Goal: Information Seeking & Learning: Compare options

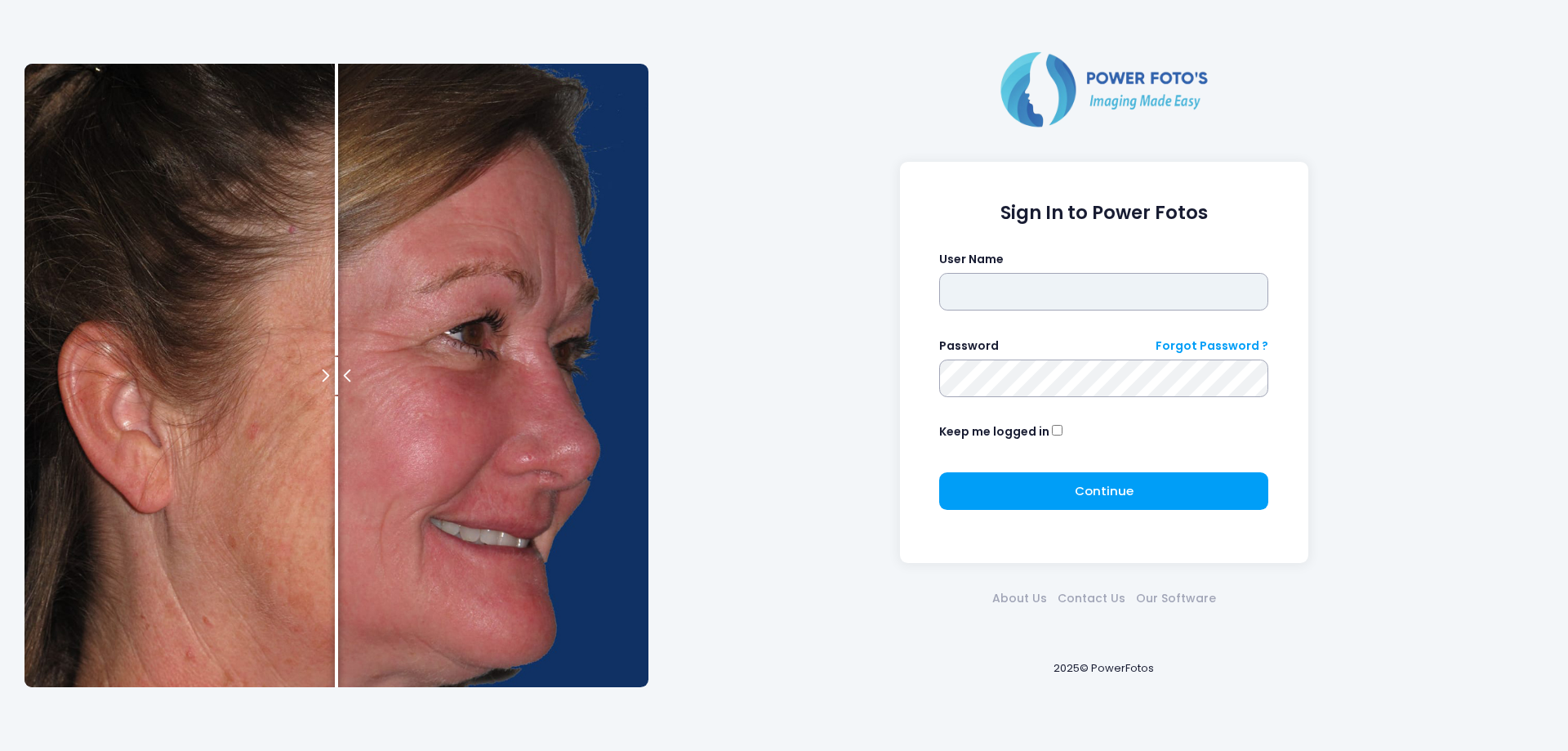
type input "*******"
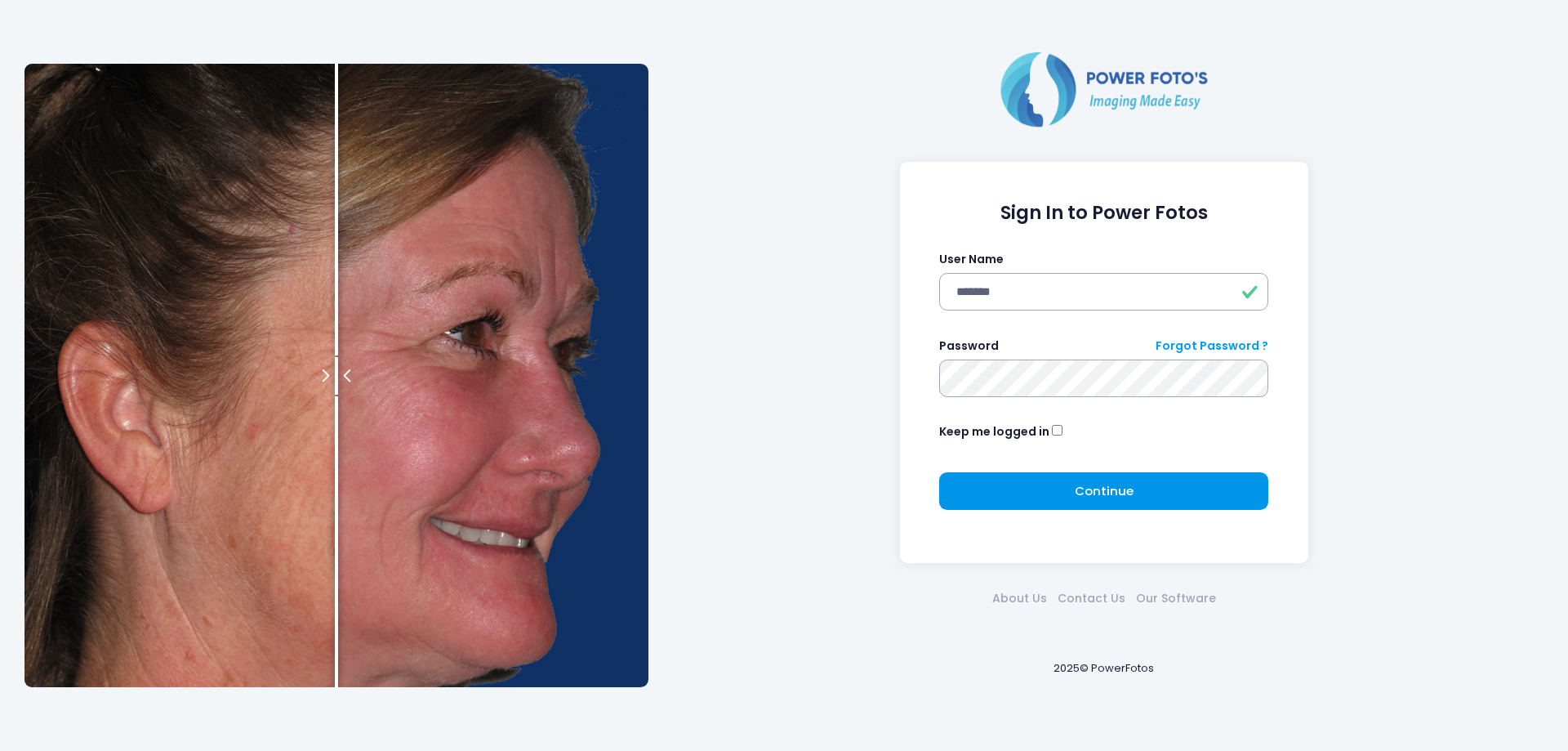
click at [1054, 478] on button "Continue Please wait..." at bounding box center [1104, 491] width 329 height 37
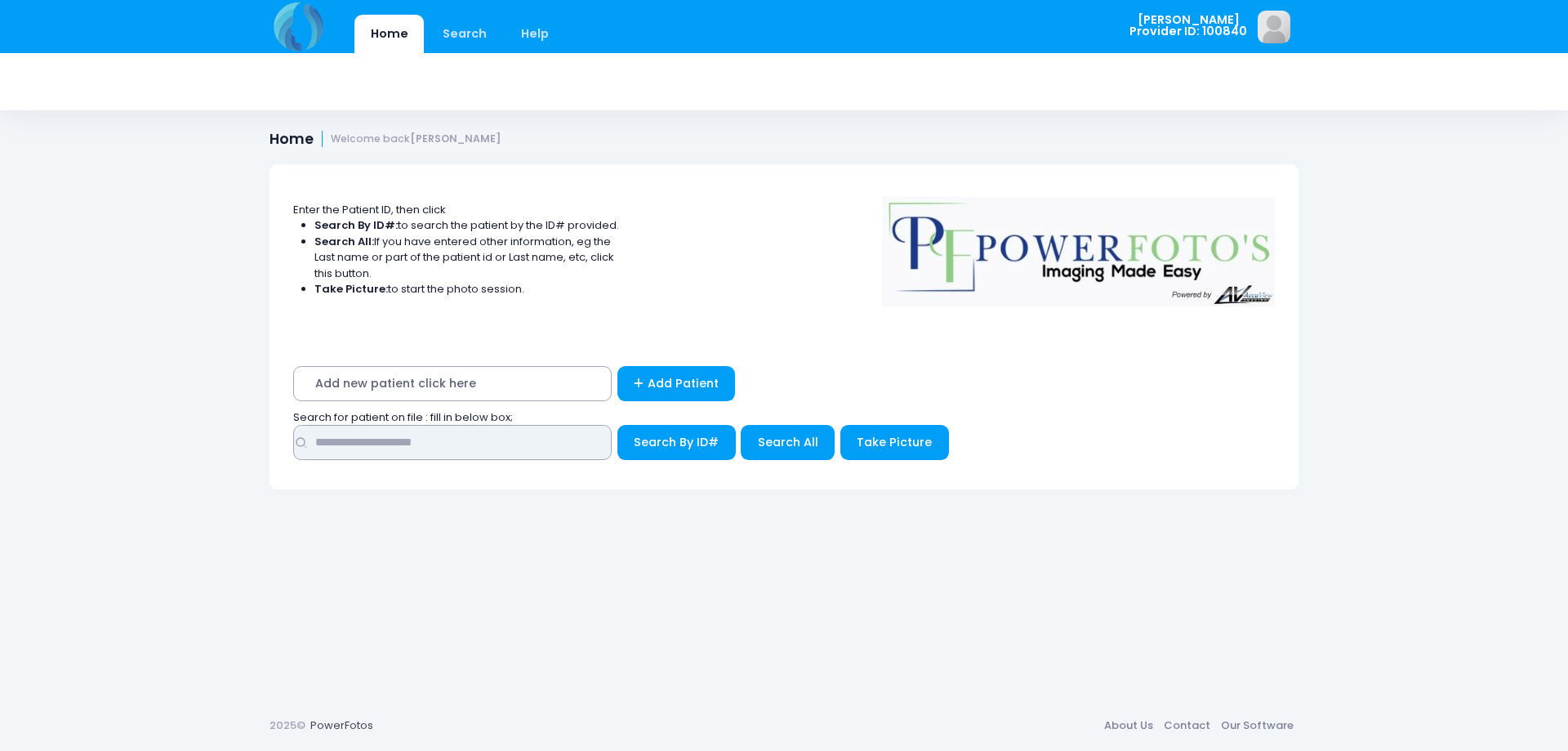
click at [399, 442] on input "text" at bounding box center [452, 442] width 318 height 35
type input "****"
click at [617, 425] on button "Search By ID#" at bounding box center [677, 442] width 119 height 35
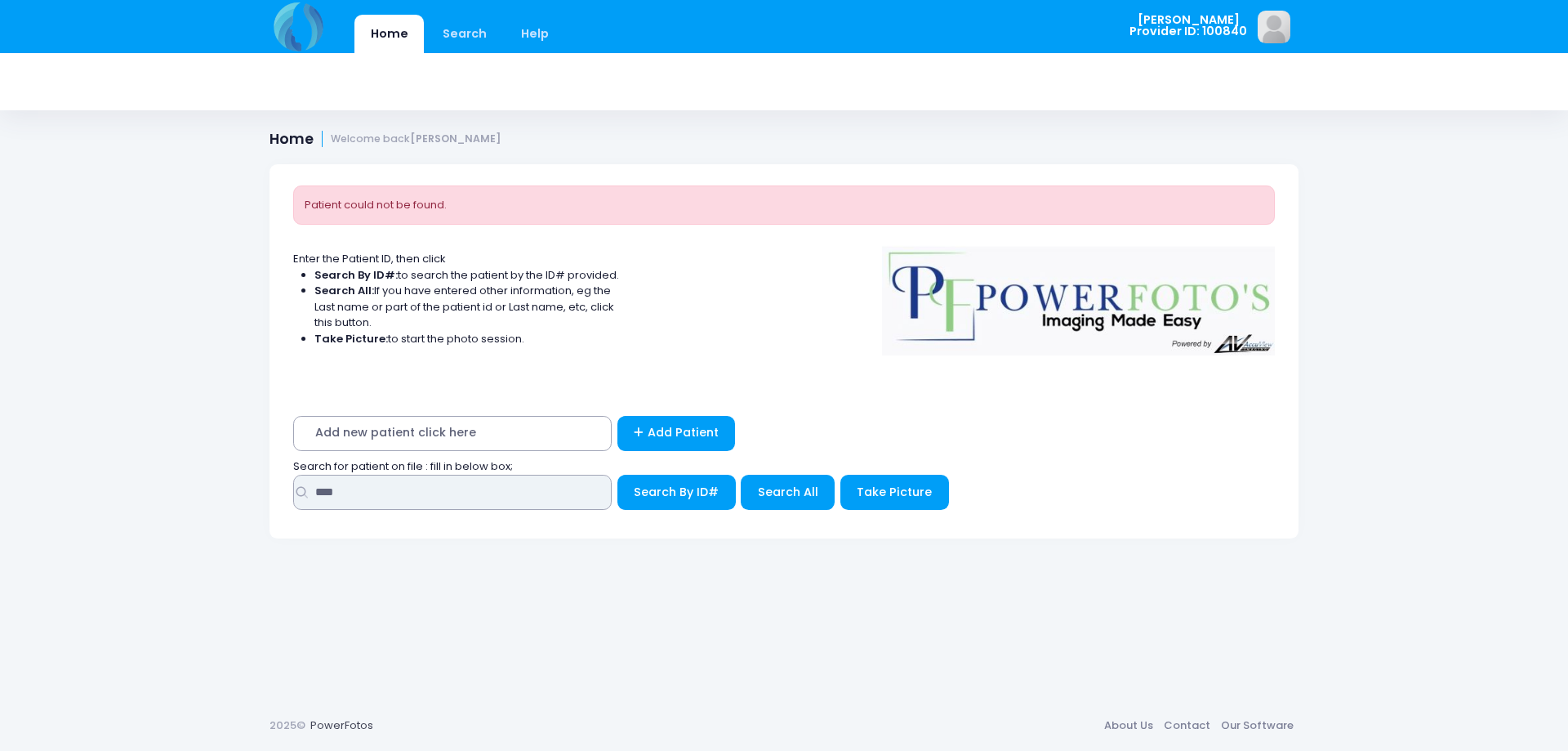
drag, startPoint x: 400, startPoint y: 494, endPoint x: 134, endPoint y: 485, distance: 266.2
click at [134, 485] on div "Home Search Help Dr Bair Logout" at bounding box center [784, 375] width 1568 height 751
click at [804, 494] on span "Search All" at bounding box center [788, 492] width 60 height 16
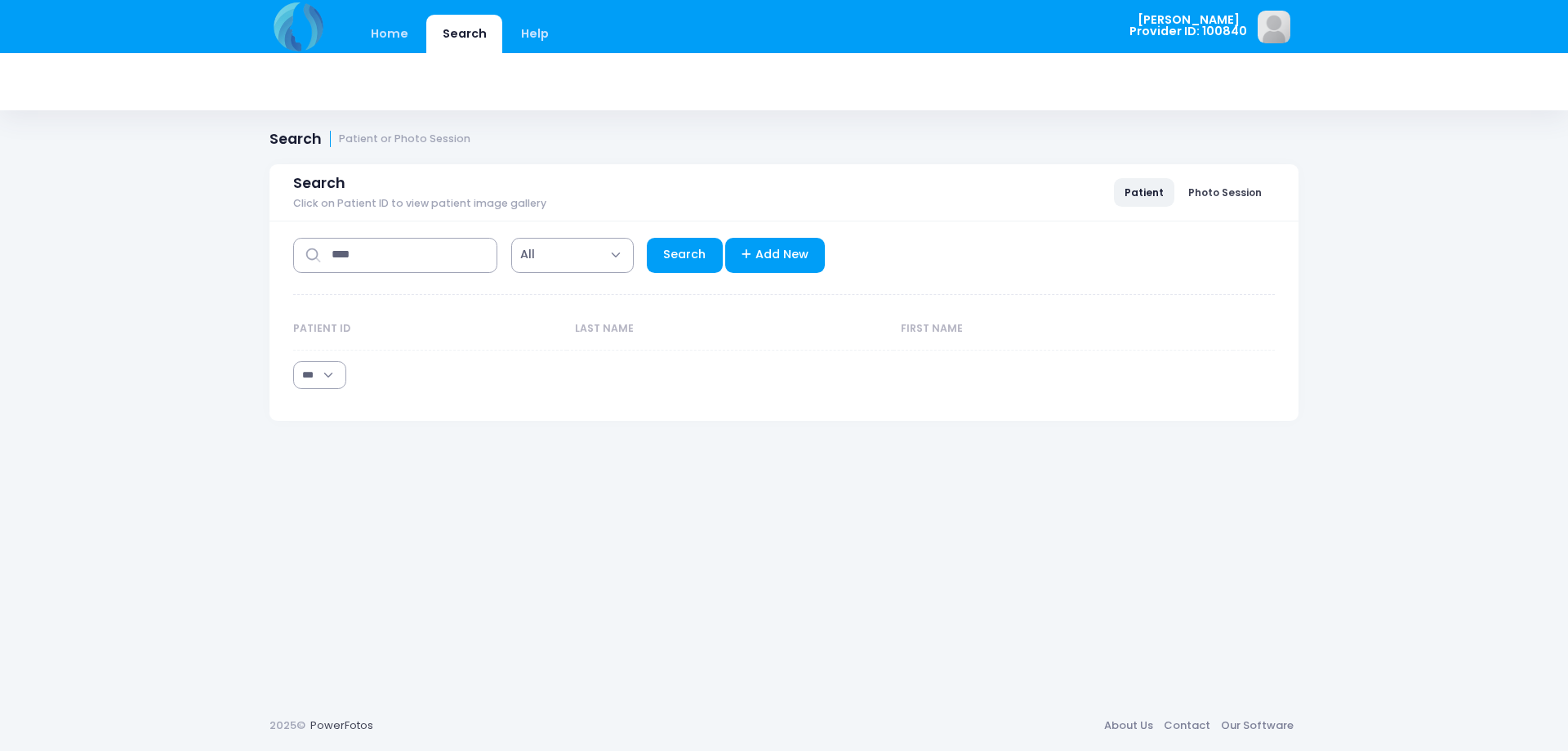
select select "***"
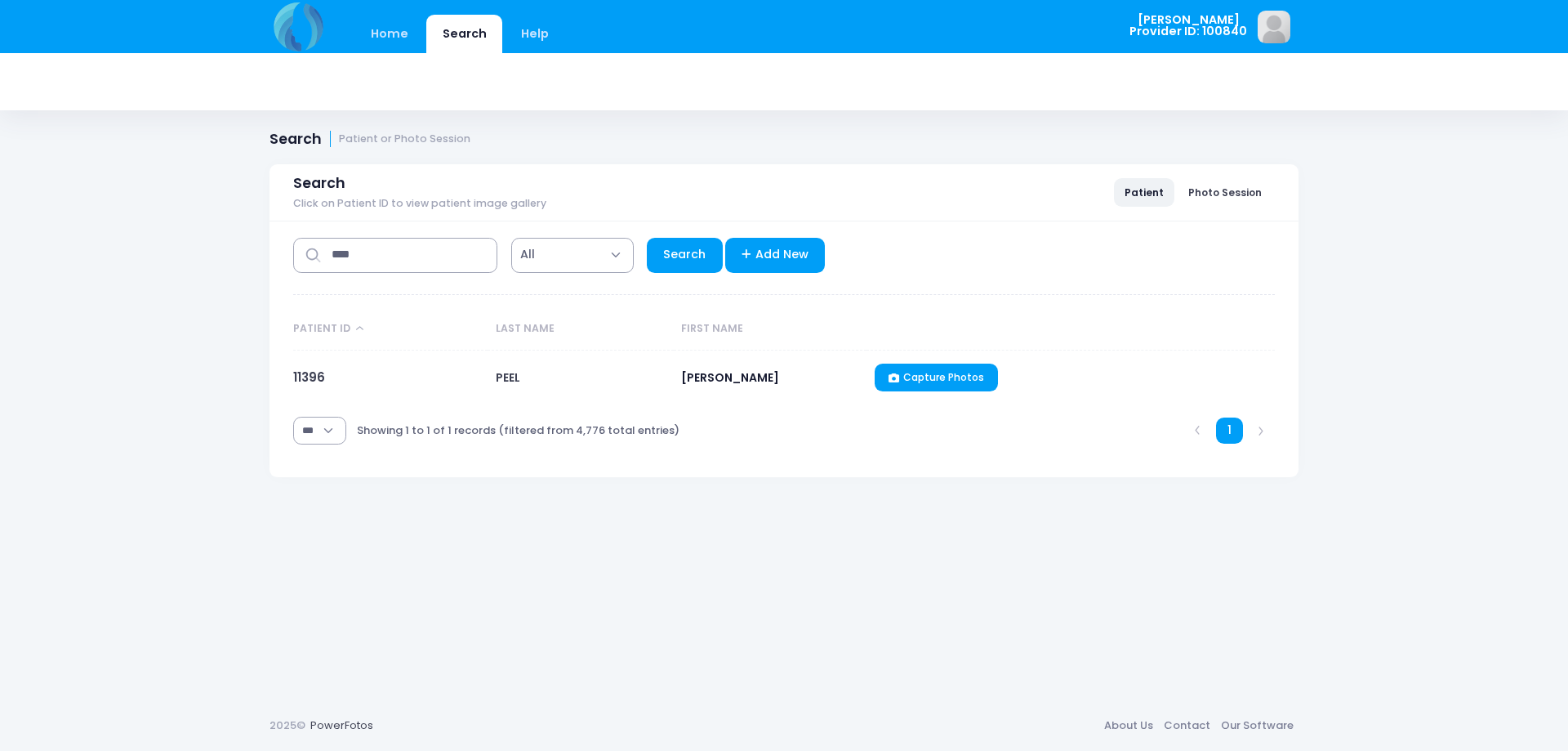
click at [335, 379] on td "11396" at bounding box center [390, 378] width 195 height 55
click at [293, 370] on div "**********" at bounding box center [784, 349] width 1029 height 256
click at [1157, 198] on link "Patient" at bounding box center [1143, 191] width 60 height 27
click at [693, 386] on td "ANNE" at bounding box center [770, 378] width 194 height 55
click at [897, 378] on icon at bounding box center [896, 378] width 15 height 0
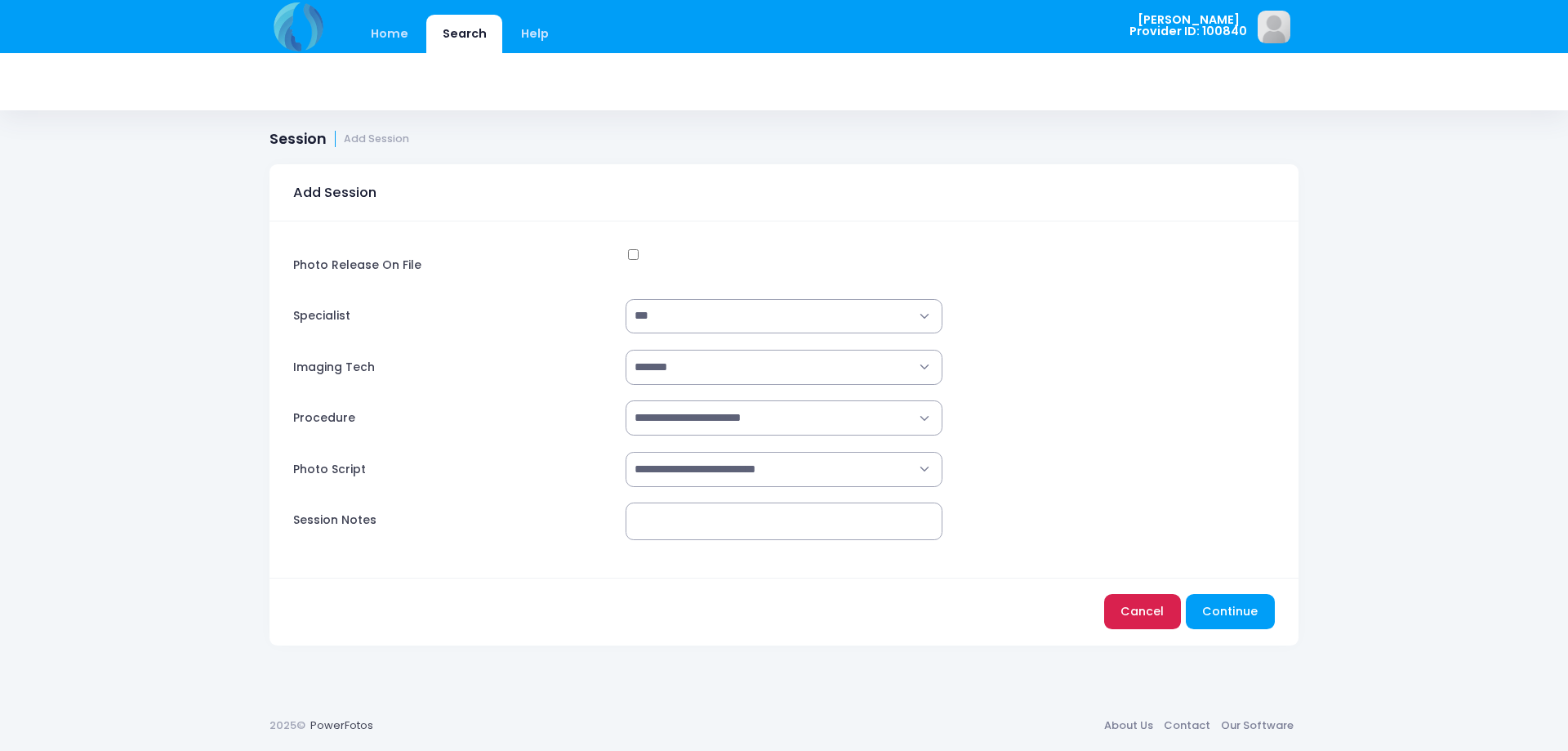
click at [1149, 606] on link "Cancel" at bounding box center [1142, 611] width 77 height 35
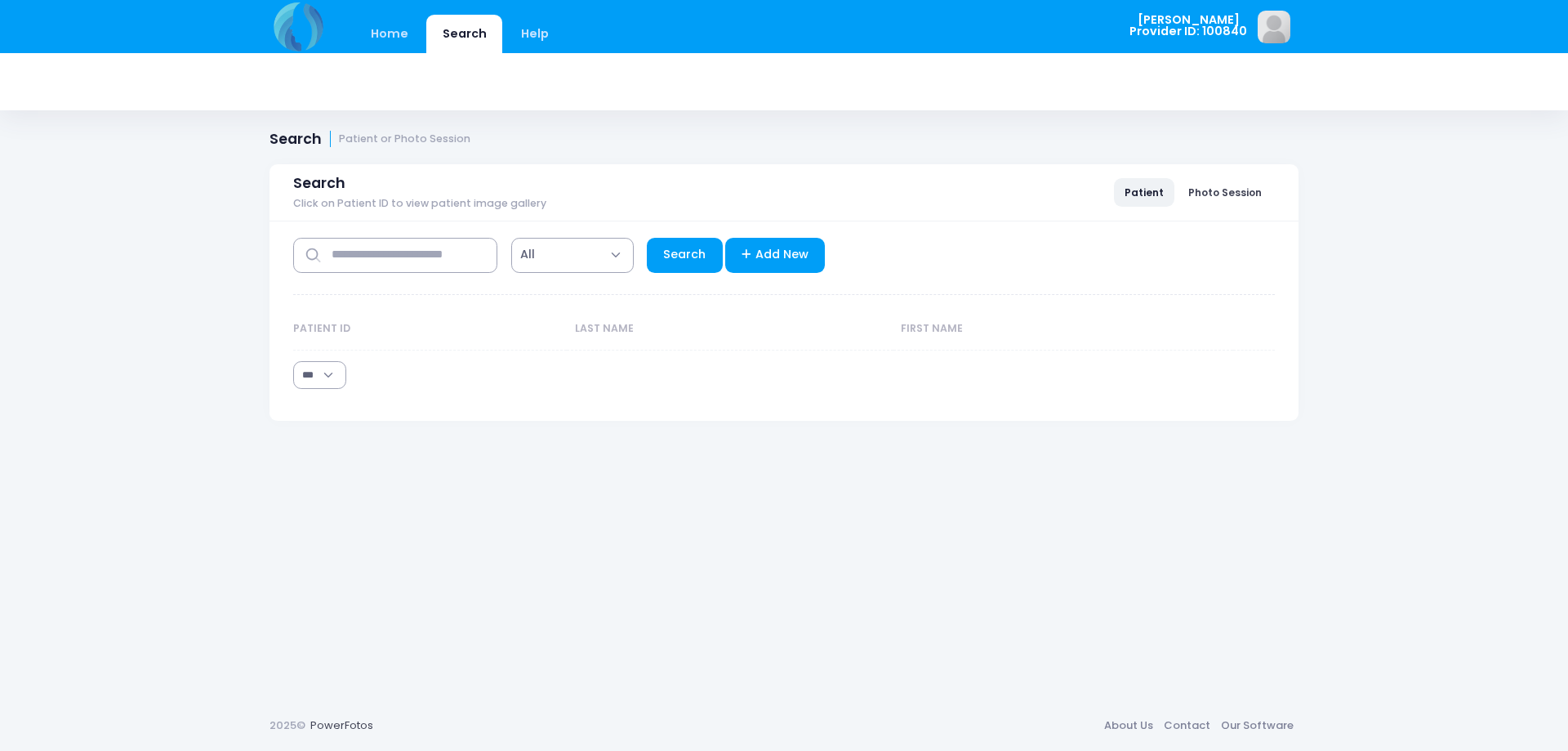
select select "***"
click at [450, 261] on input "text" at bounding box center [394, 256] width 204 height 35
type input "****"
click at [676, 257] on link "Search" at bounding box center [685, 256] width 76 height 35
select select "***"
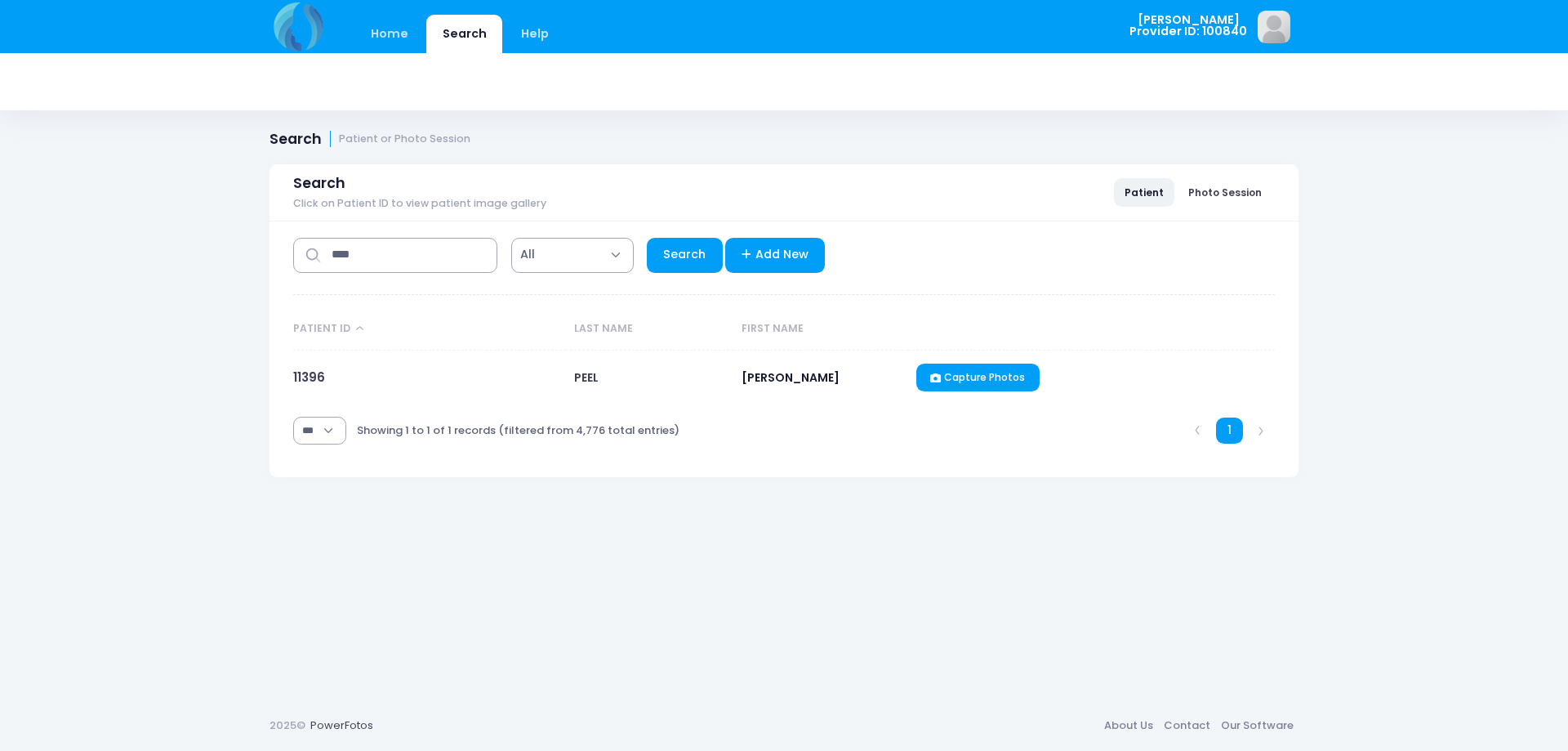
click at [293, 378] on div "**********" at bounding box center [784, 349] width 1029 height 256
click at [318, 373] on link "11396" at bounding box center [309, 376] width 32 height 17
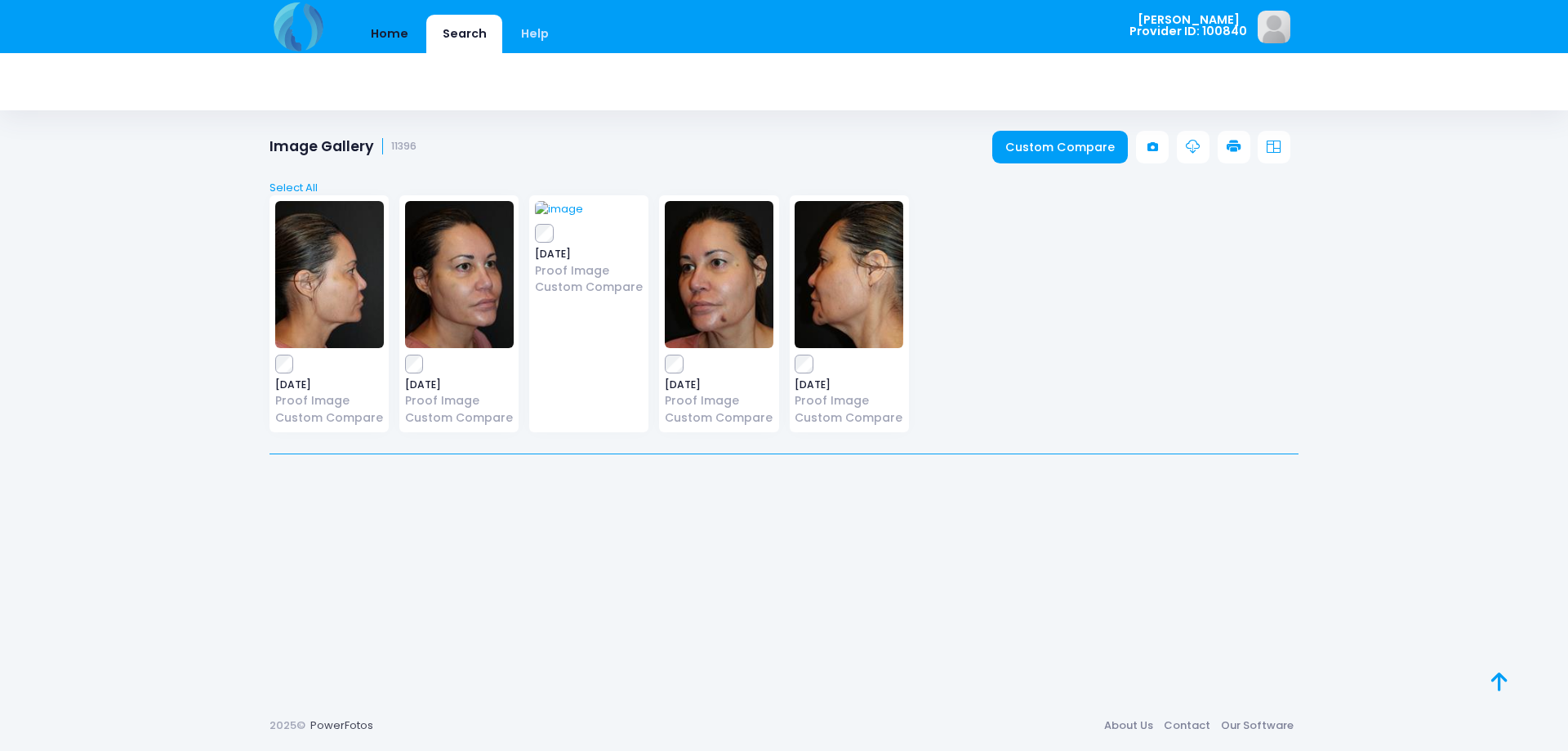
click at [402, 31] on link "Home" at bounding box center [389, 34] width 69 height 38
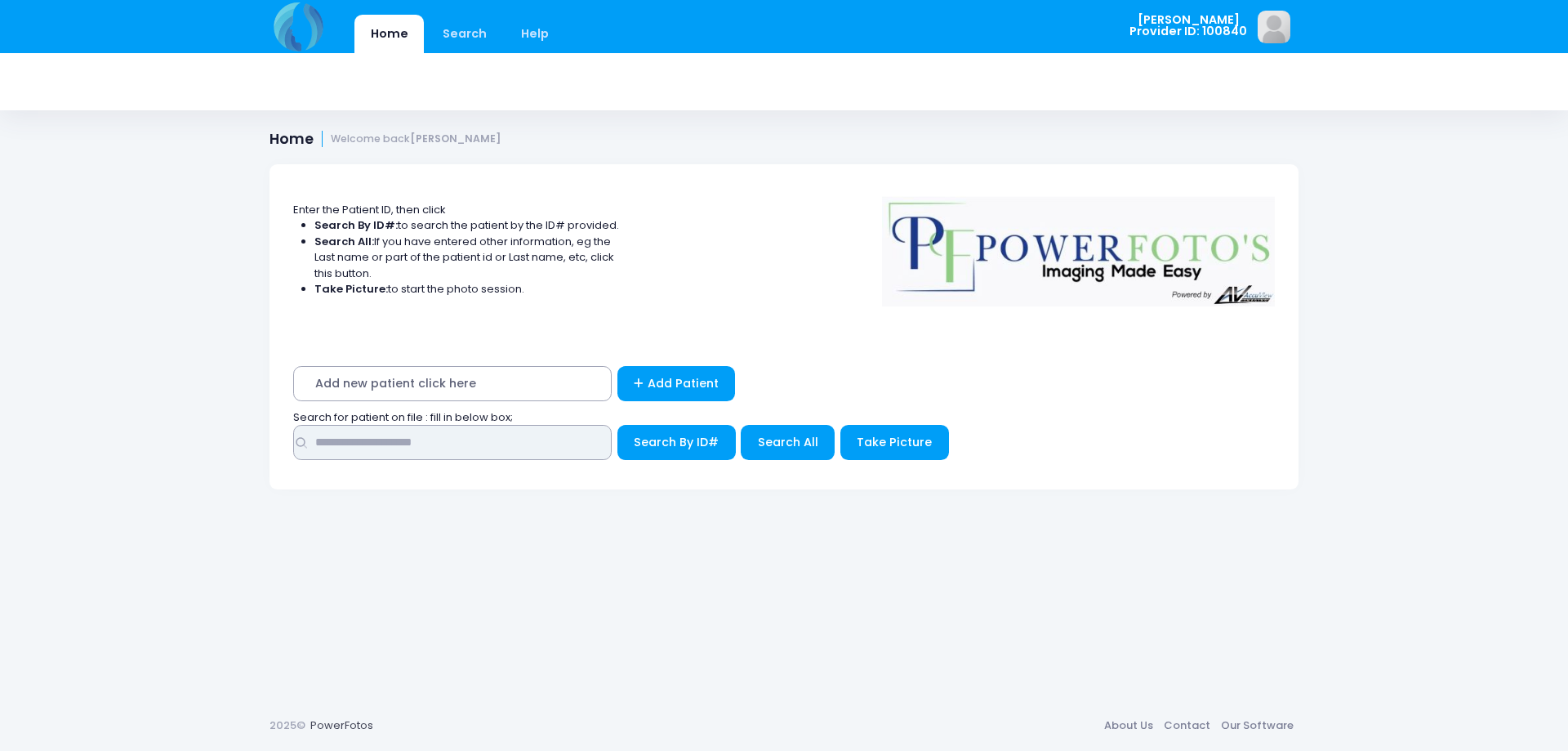
click at [395, 437] on input "text" at bounding box center [452, 442] width 318 height 35
type input "*****"
click at [799, 441] on span "Search All" at bounding box center [788, 441] width 60 height 16
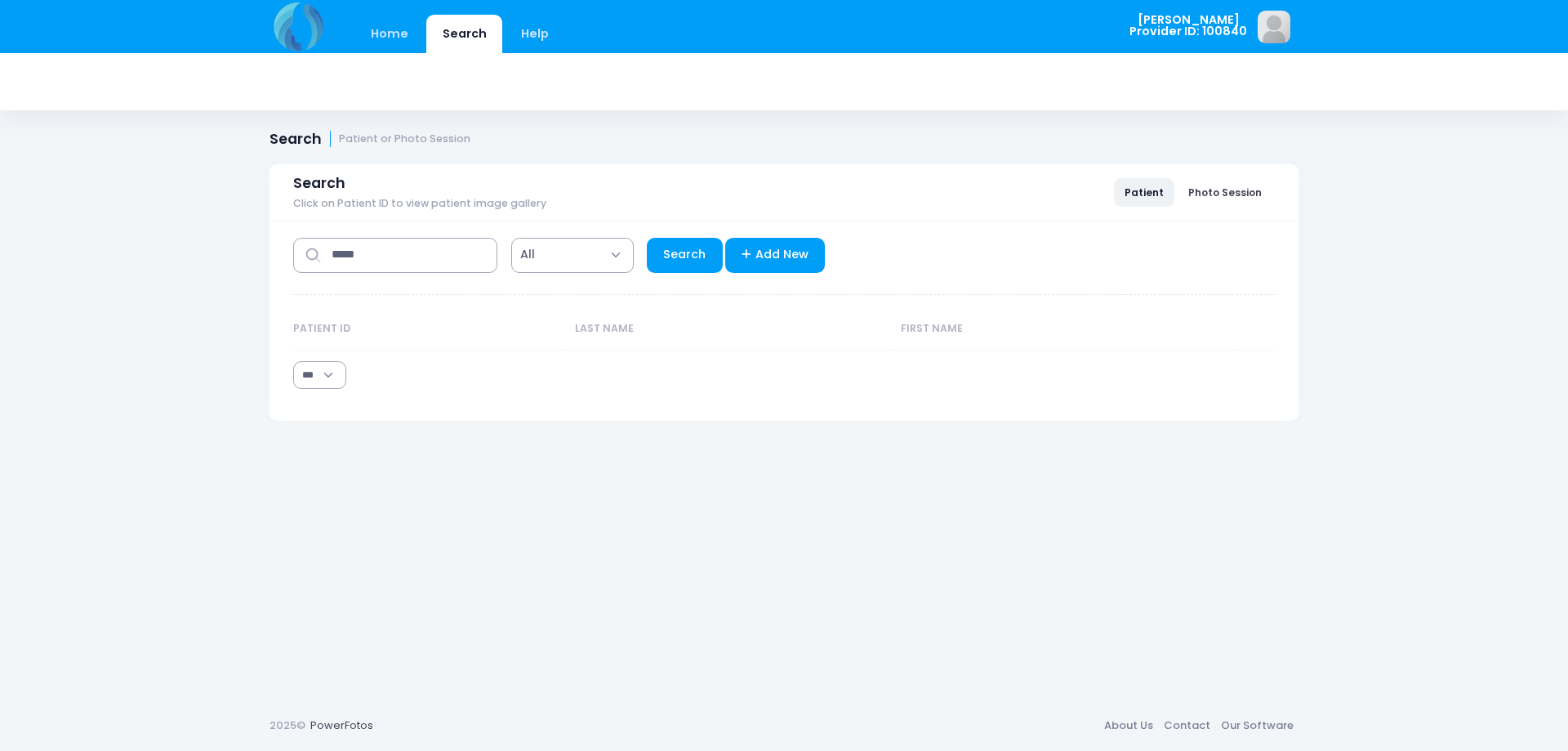
select select "***"
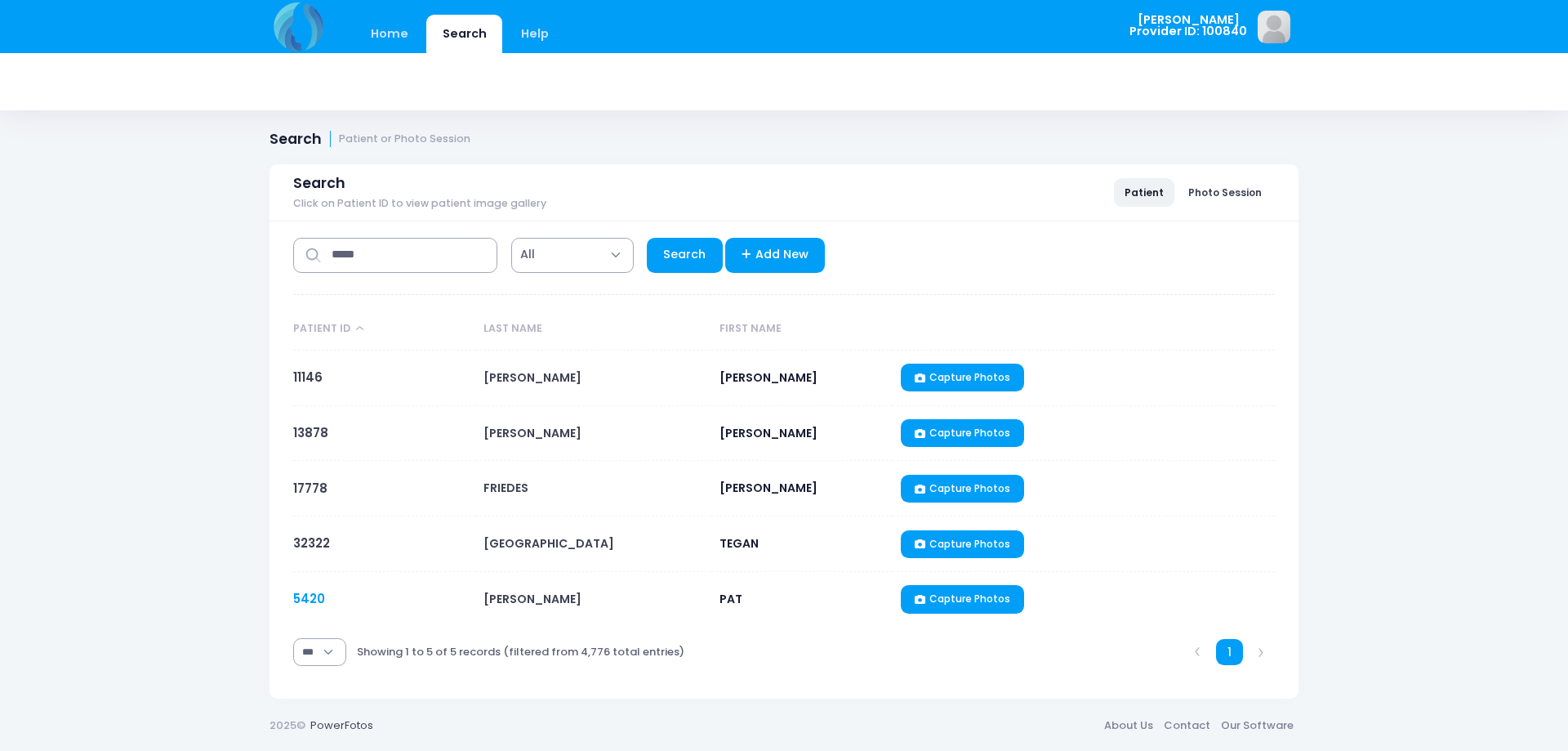
click at [302, 595] on link "5420" at bounding box center [309, 598] width 32 height 17
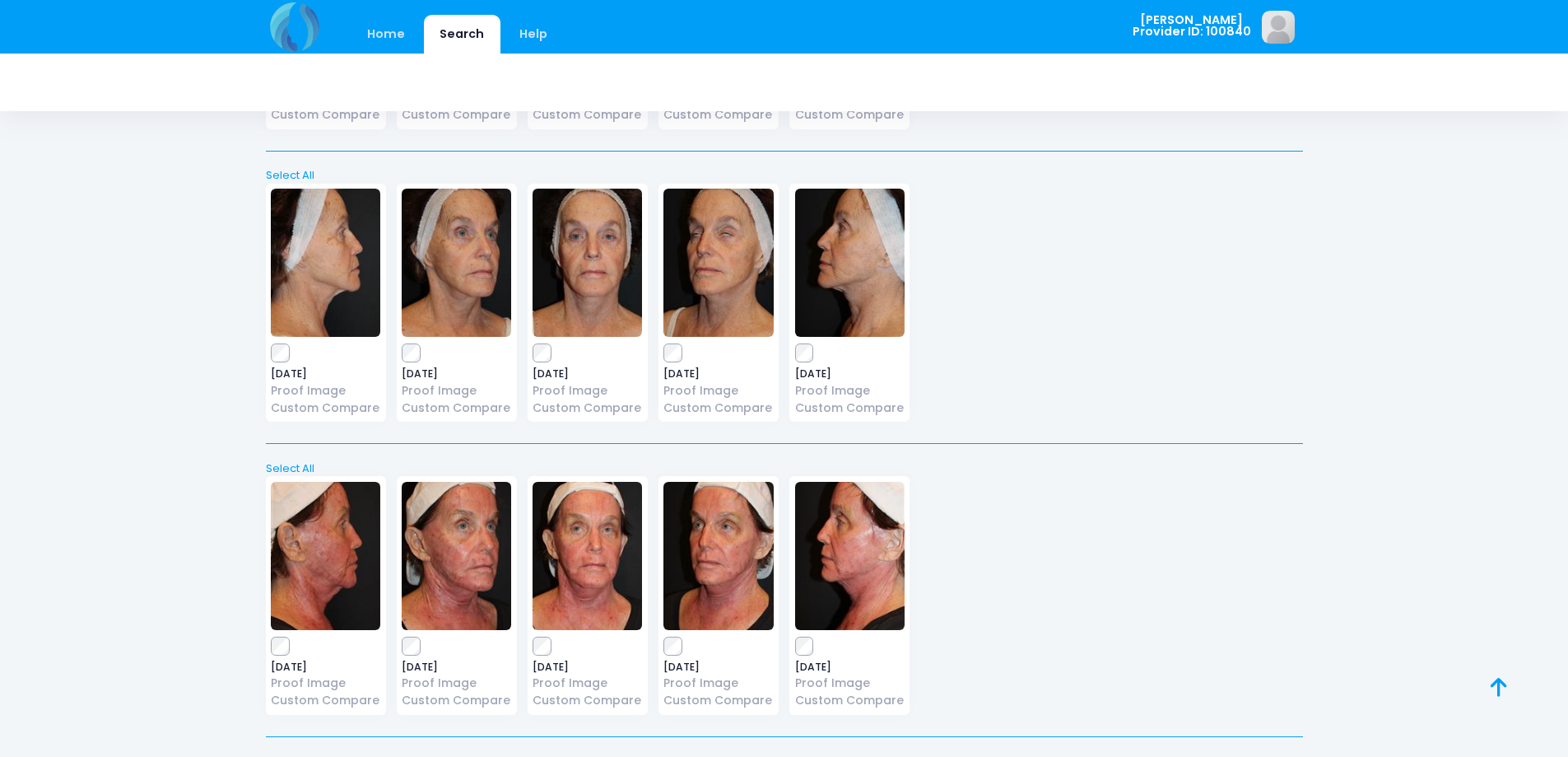
scroll to position [2058, 0]
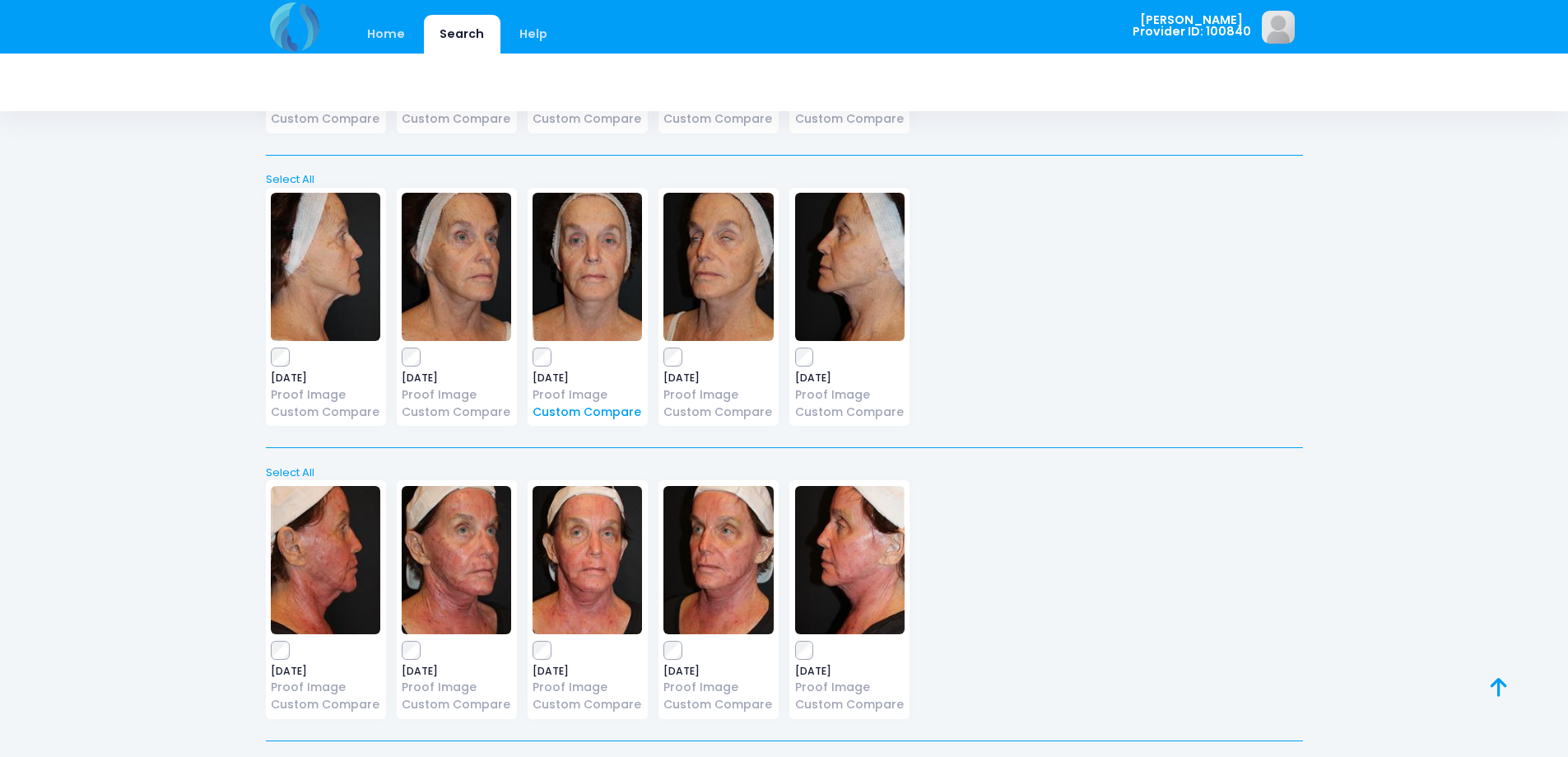
click at [587, 409] on link "Custom Compare" at bounding box center [587, 411] width 110 height 17
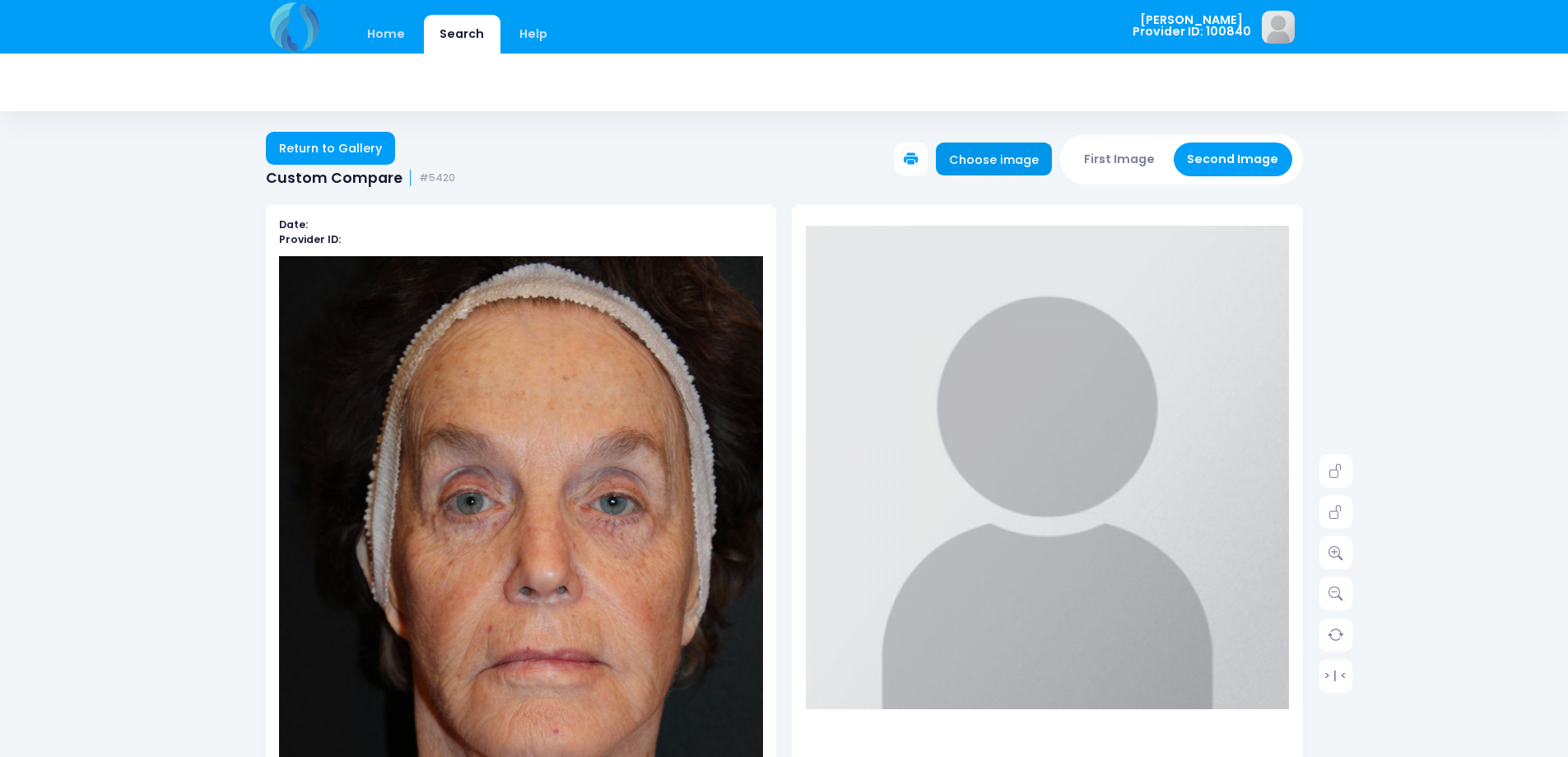
click at [1017, 162] on link "Choose image" at bounding box center [994, 159] width 117 height 33
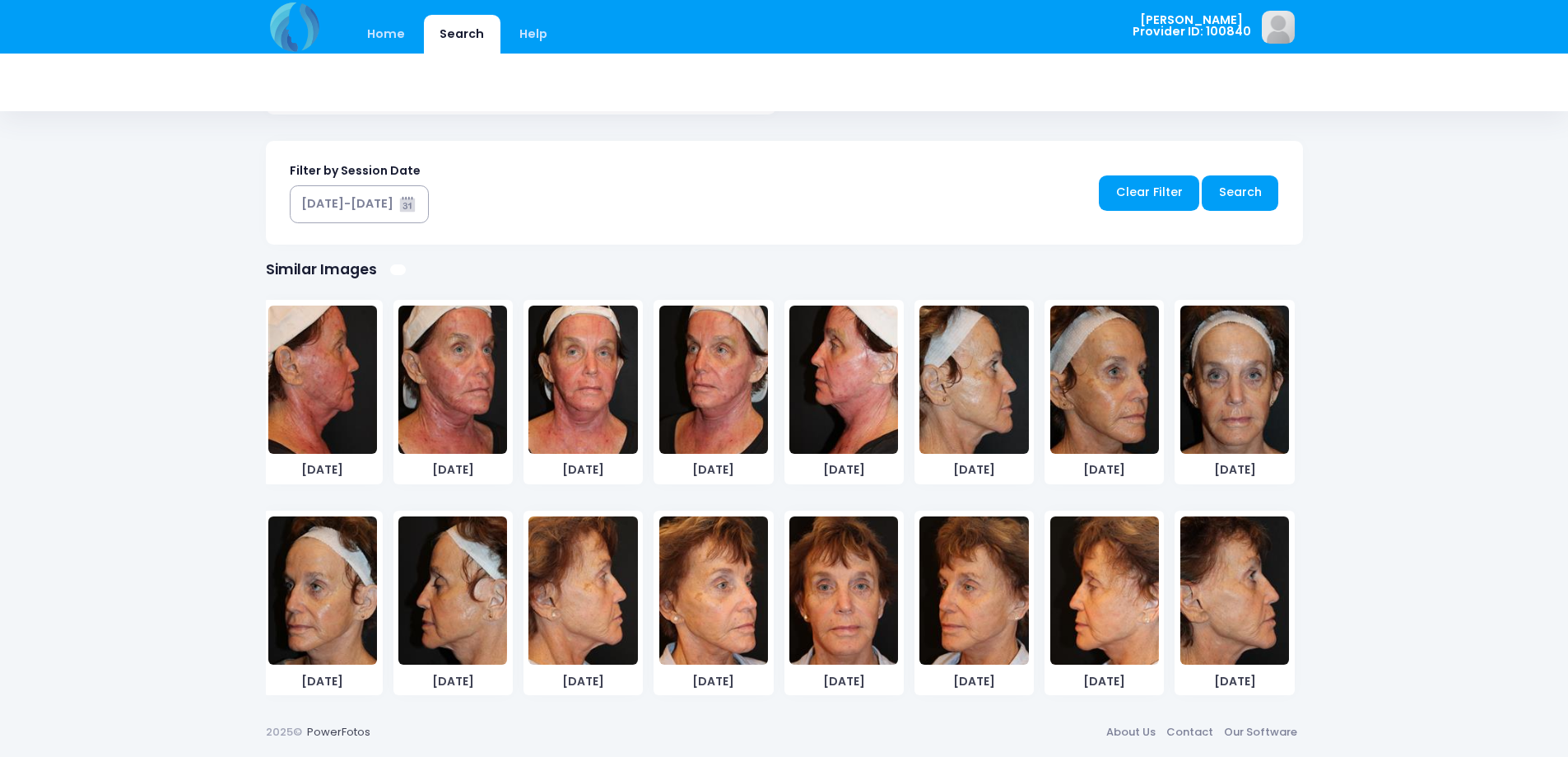
scroll to position [1153, 0]
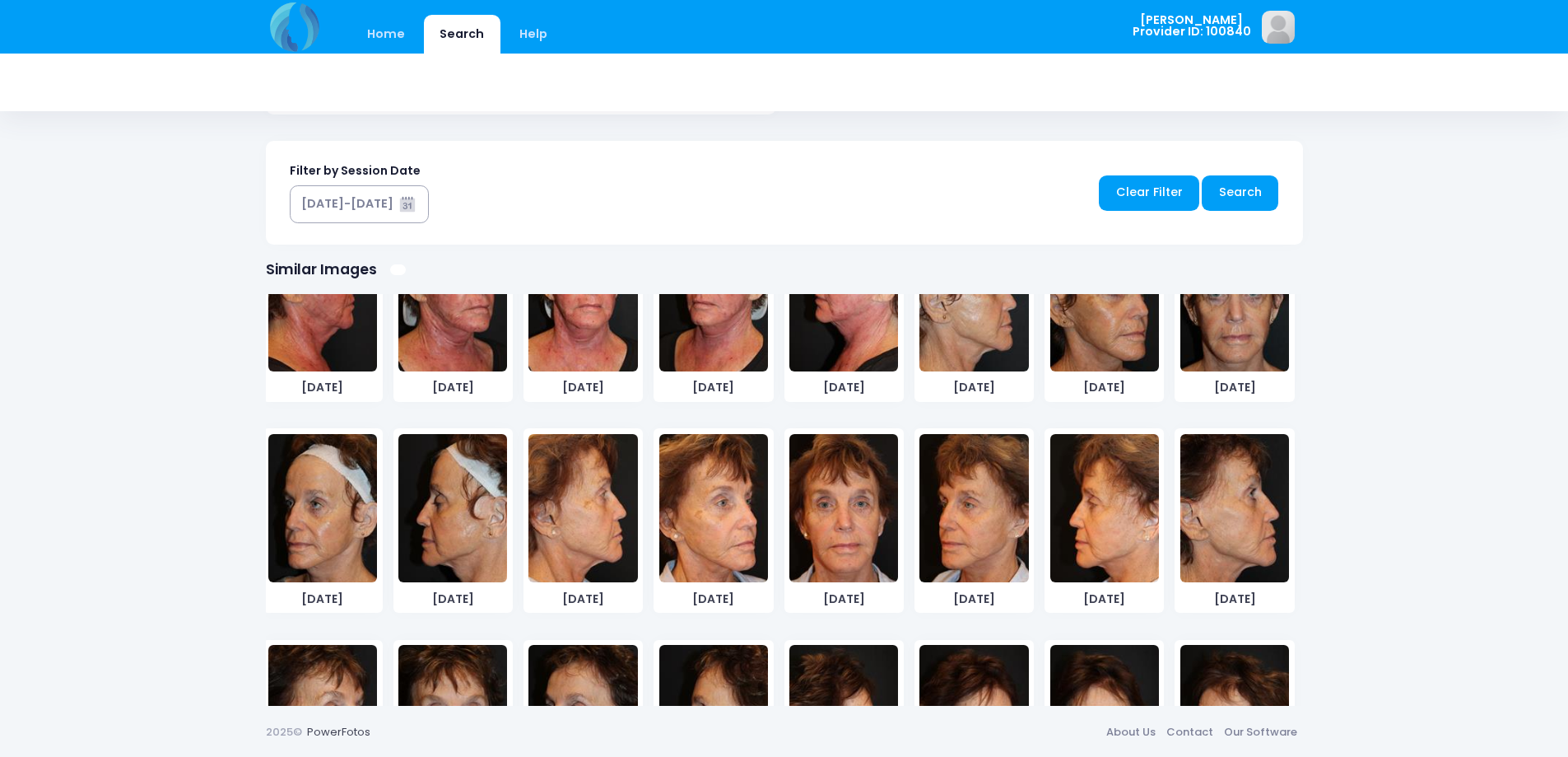
click at [836, 544] on img at bounding box center [843, 508] width 109 height 148
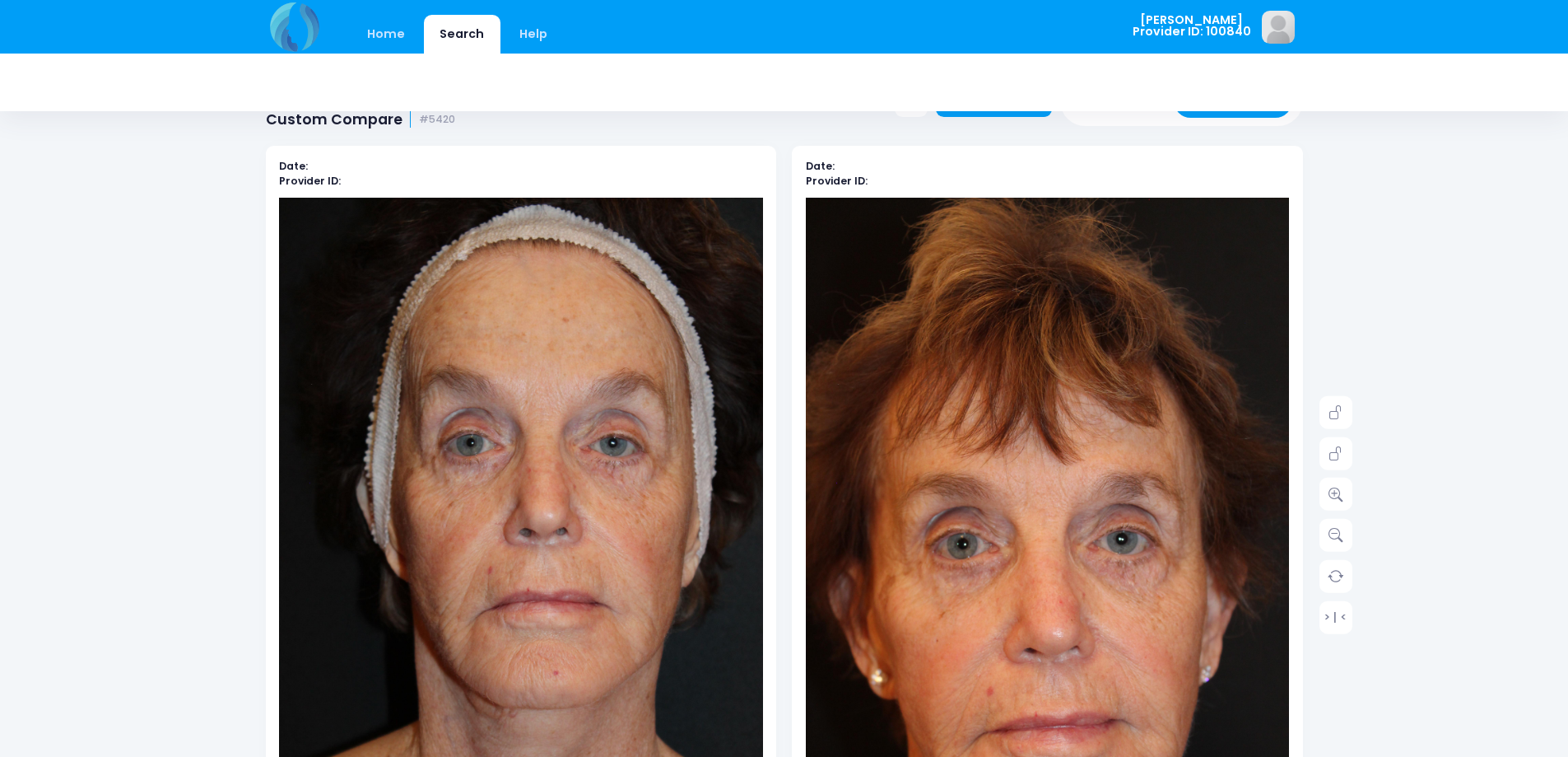
scroll to position [0, 0]
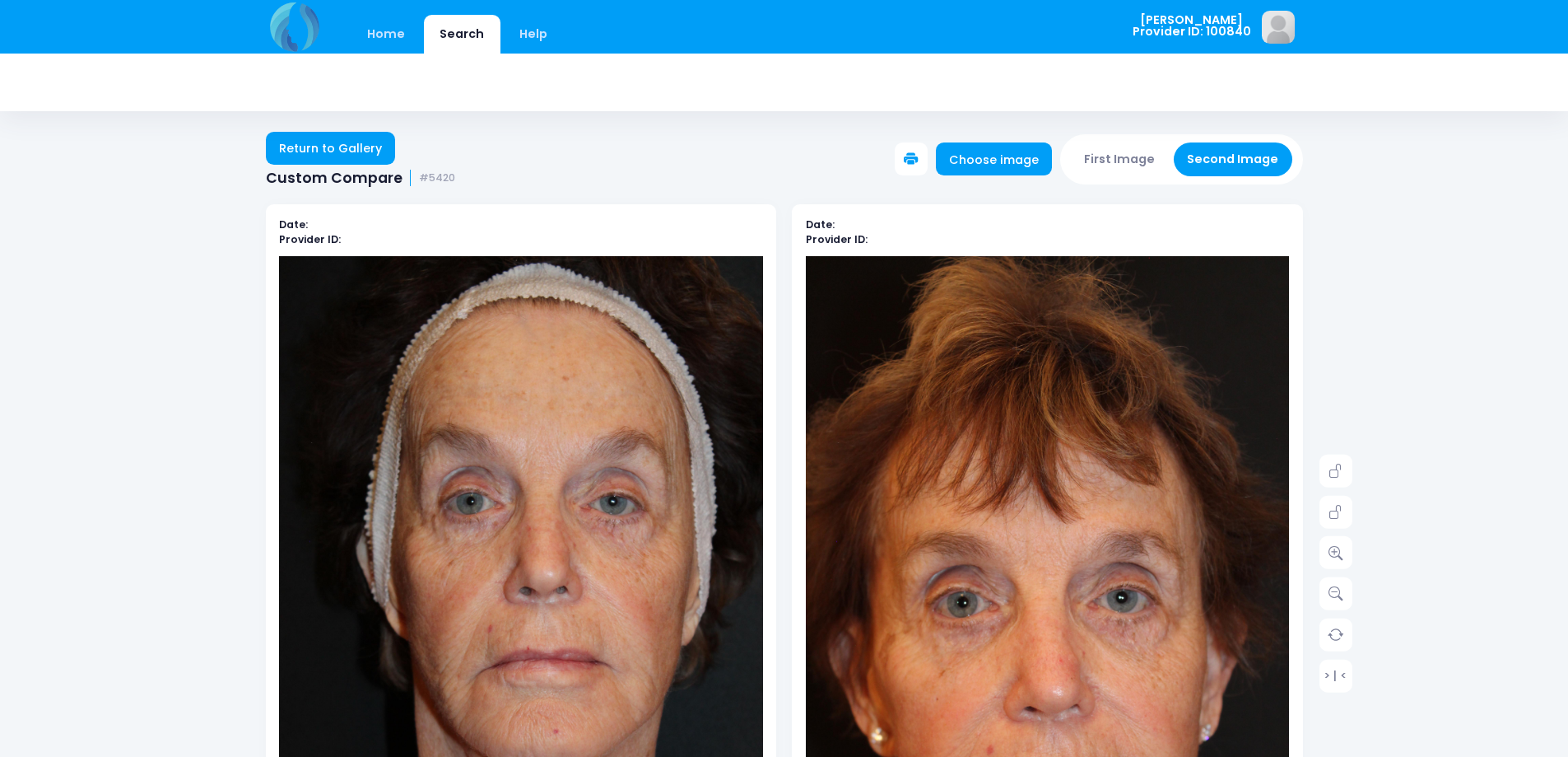
click at [917, 156] on icon at bounding box center [911, 160] width 15 height 15
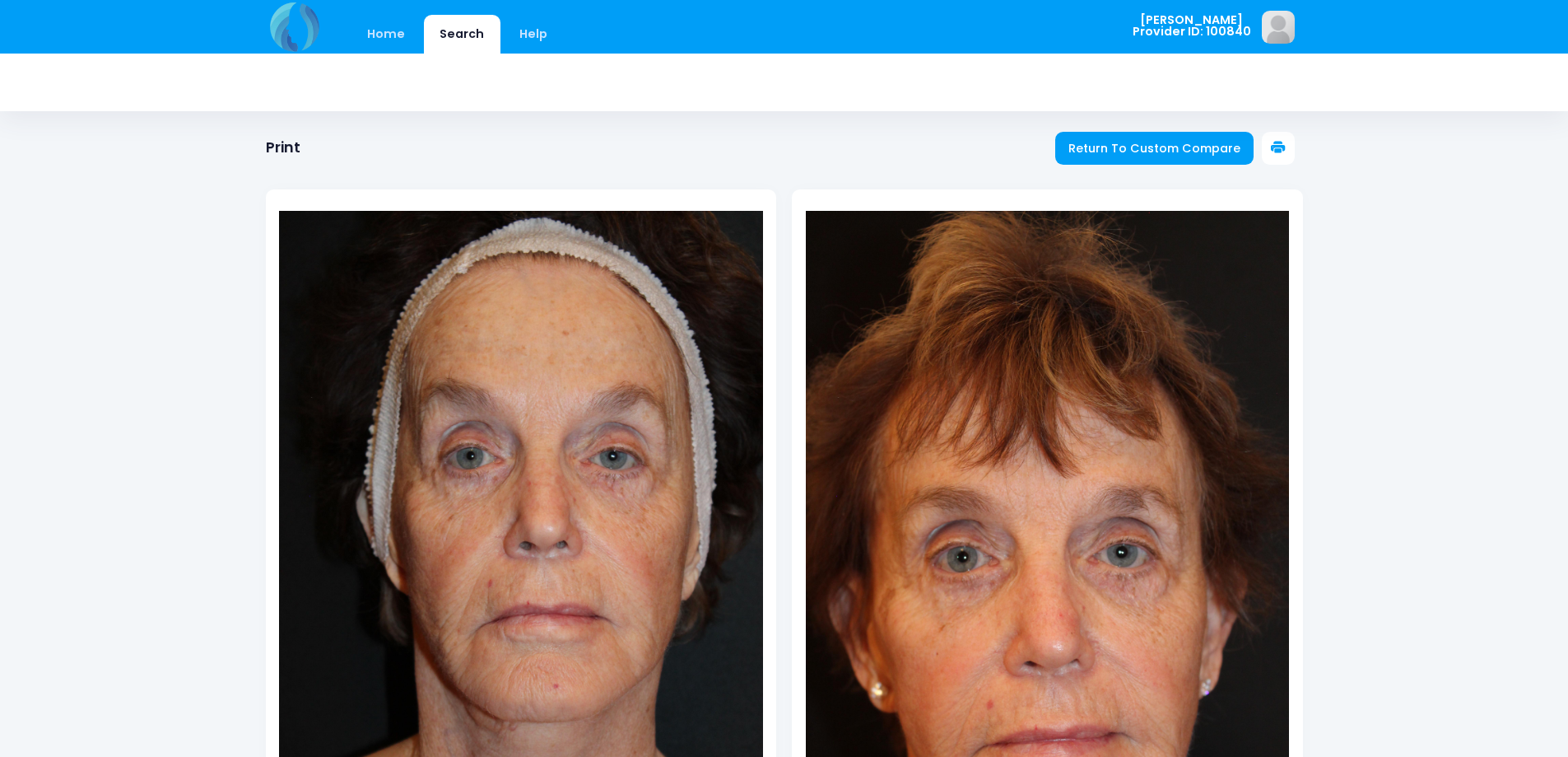
click at [1275, 144] on icon at bounding box center [1278, 148] width 15 height 15
click at [1279, 153] on icon at bounding box center [1278, 148] width 15 height 15
click at [1108, 145] on span "Return To Custom Compare" at bounding box center [1153, 148] width 172 height 16
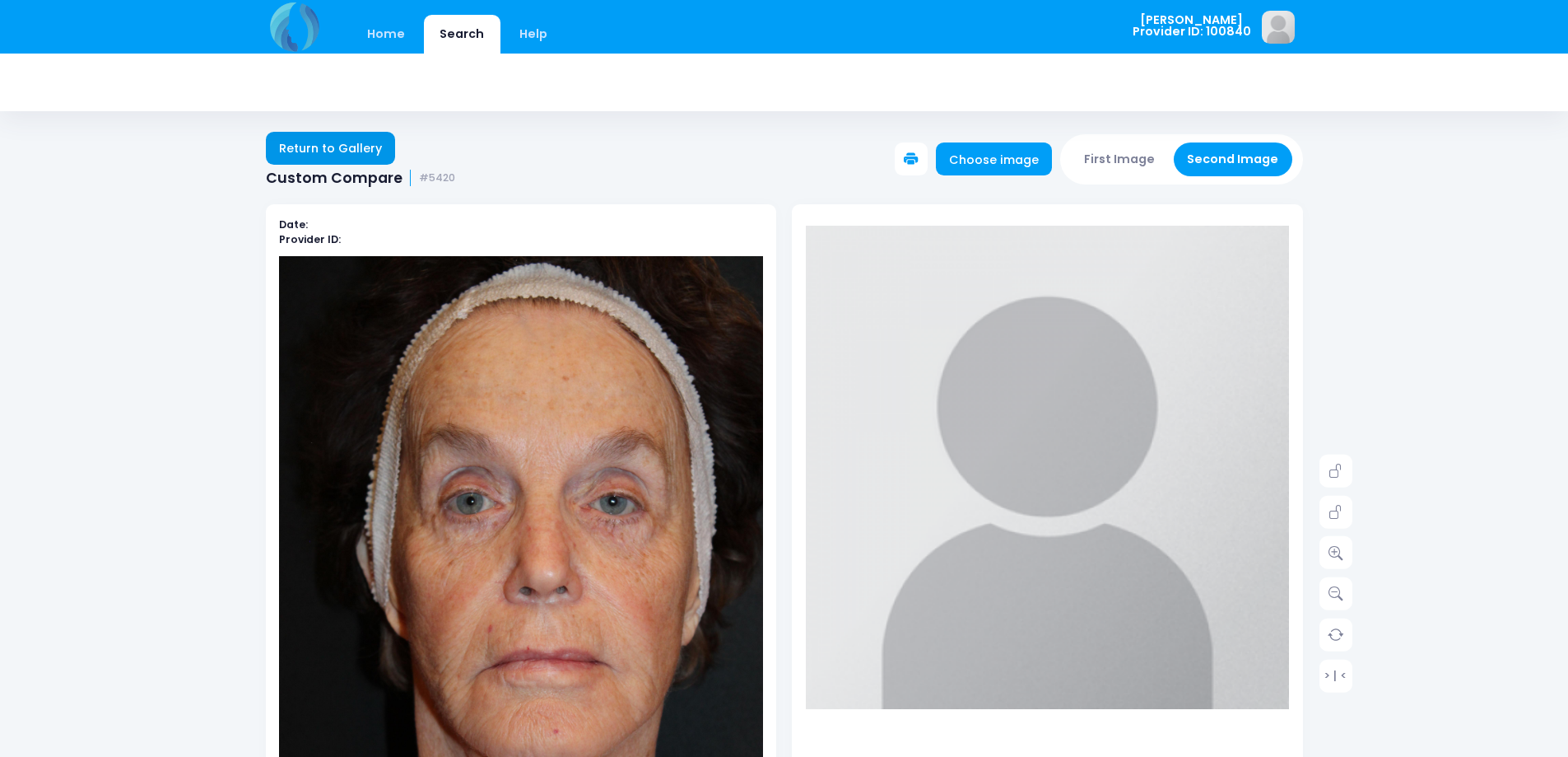
click at [349, 151] on link "Return to Gallery" at bounding box center [331, 148] width 130 height 33
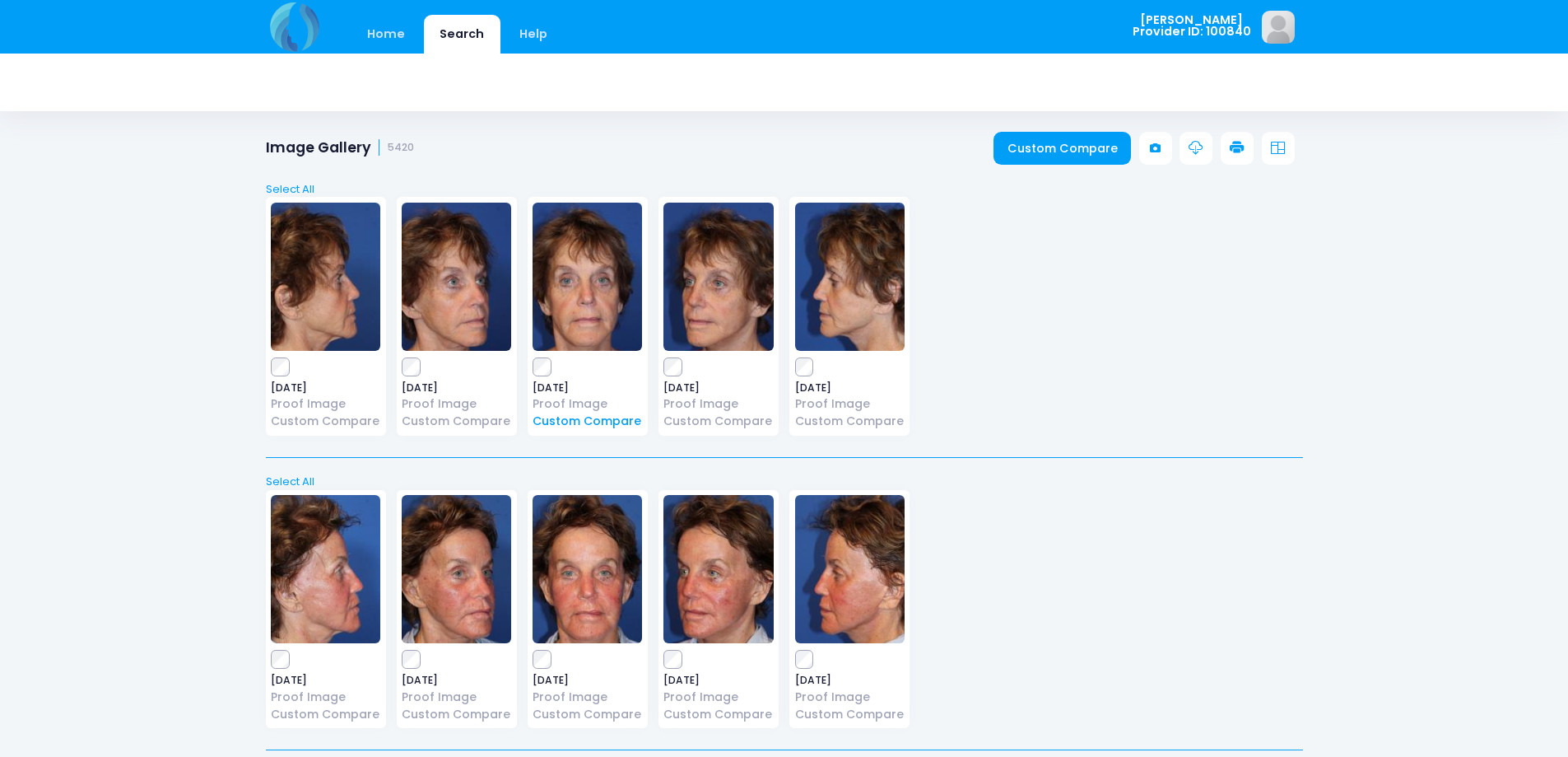
click at [574, 418] on link "Custom Compare" at bounding box center [587, 421] width 110 height 17
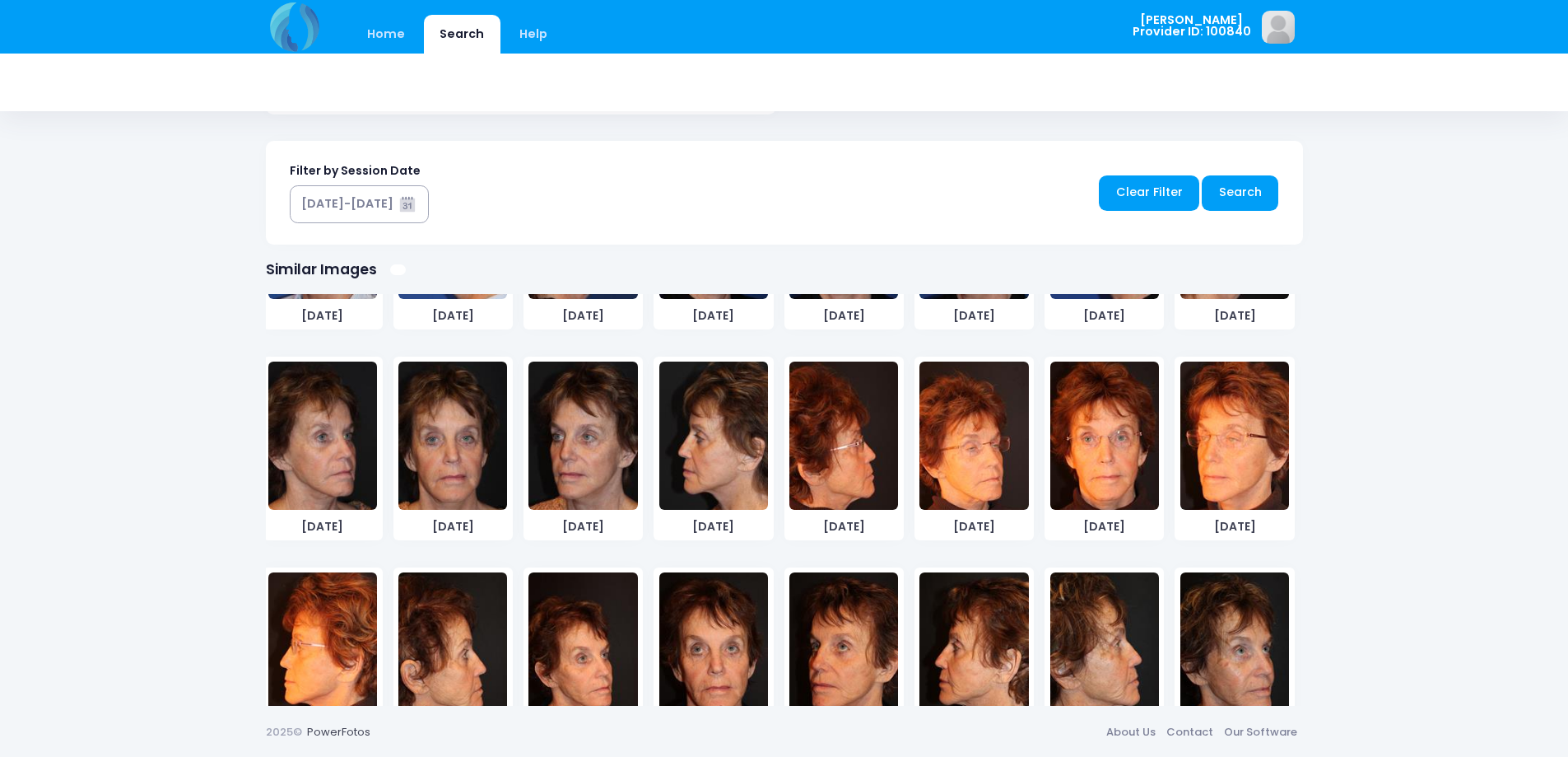
scroll to position [494, 0]
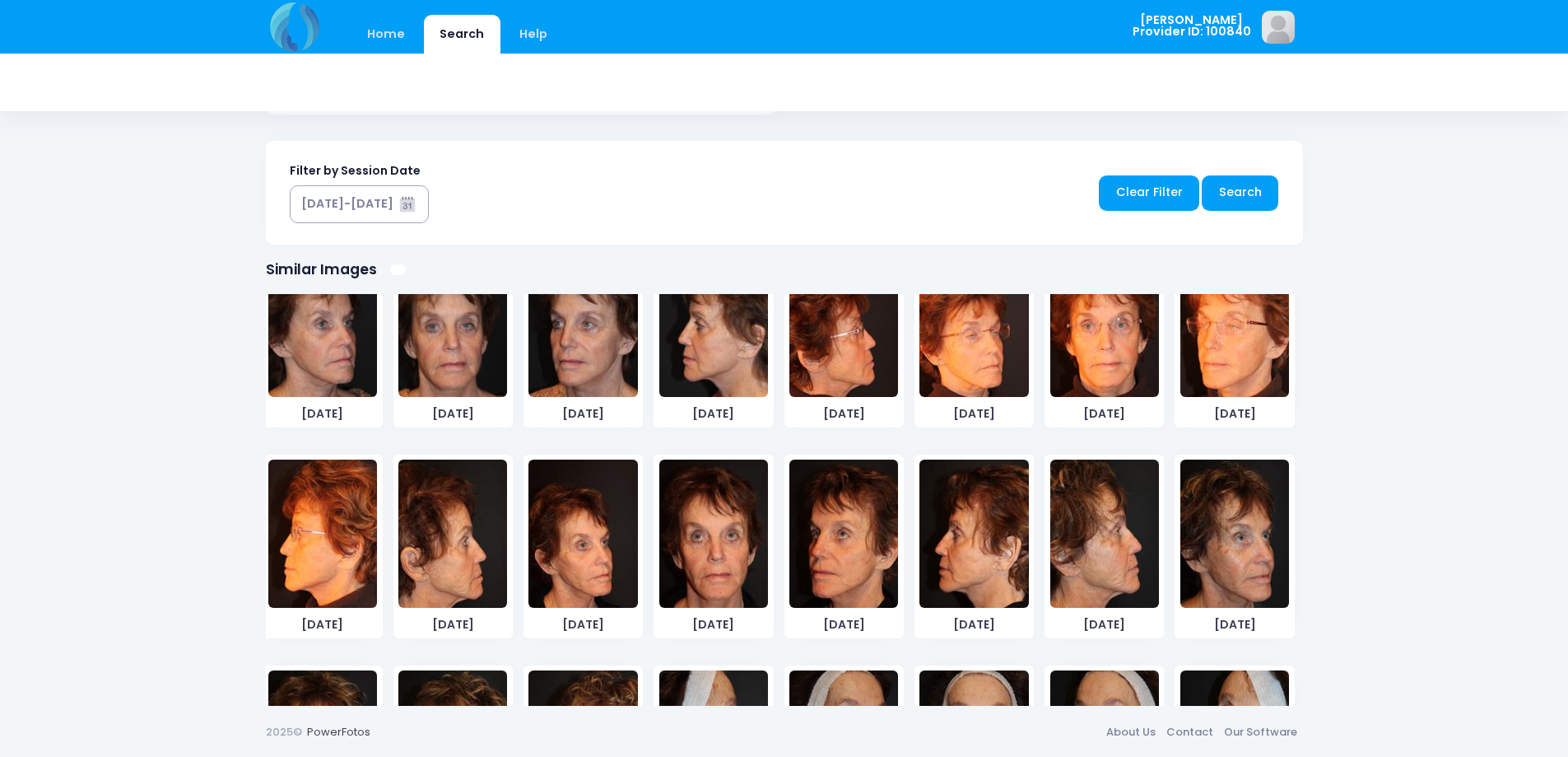
click at [1114, 367] on img at bounding box center [1104, 323] width 109 height 148
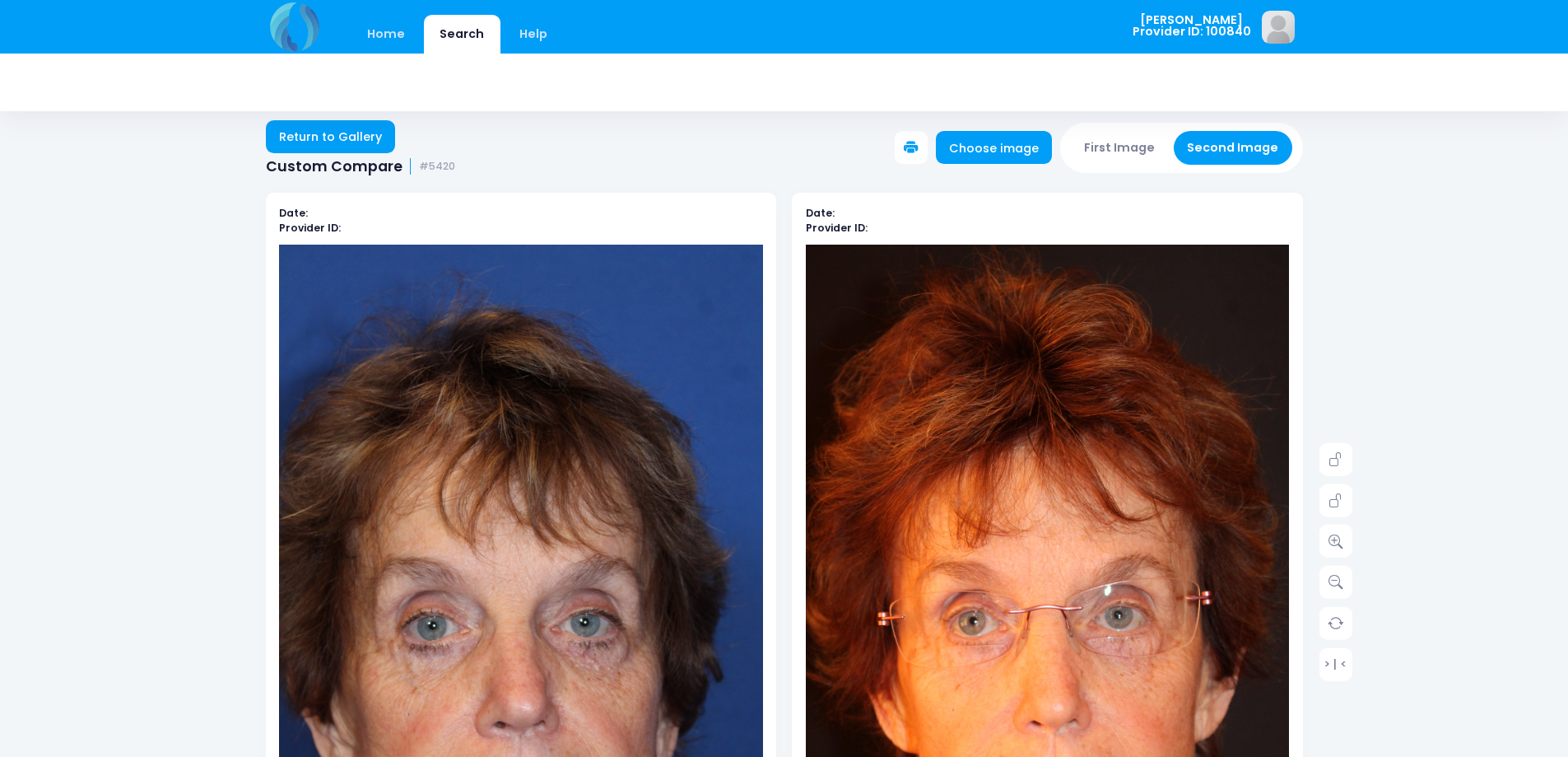
scroll to position [0, 0]
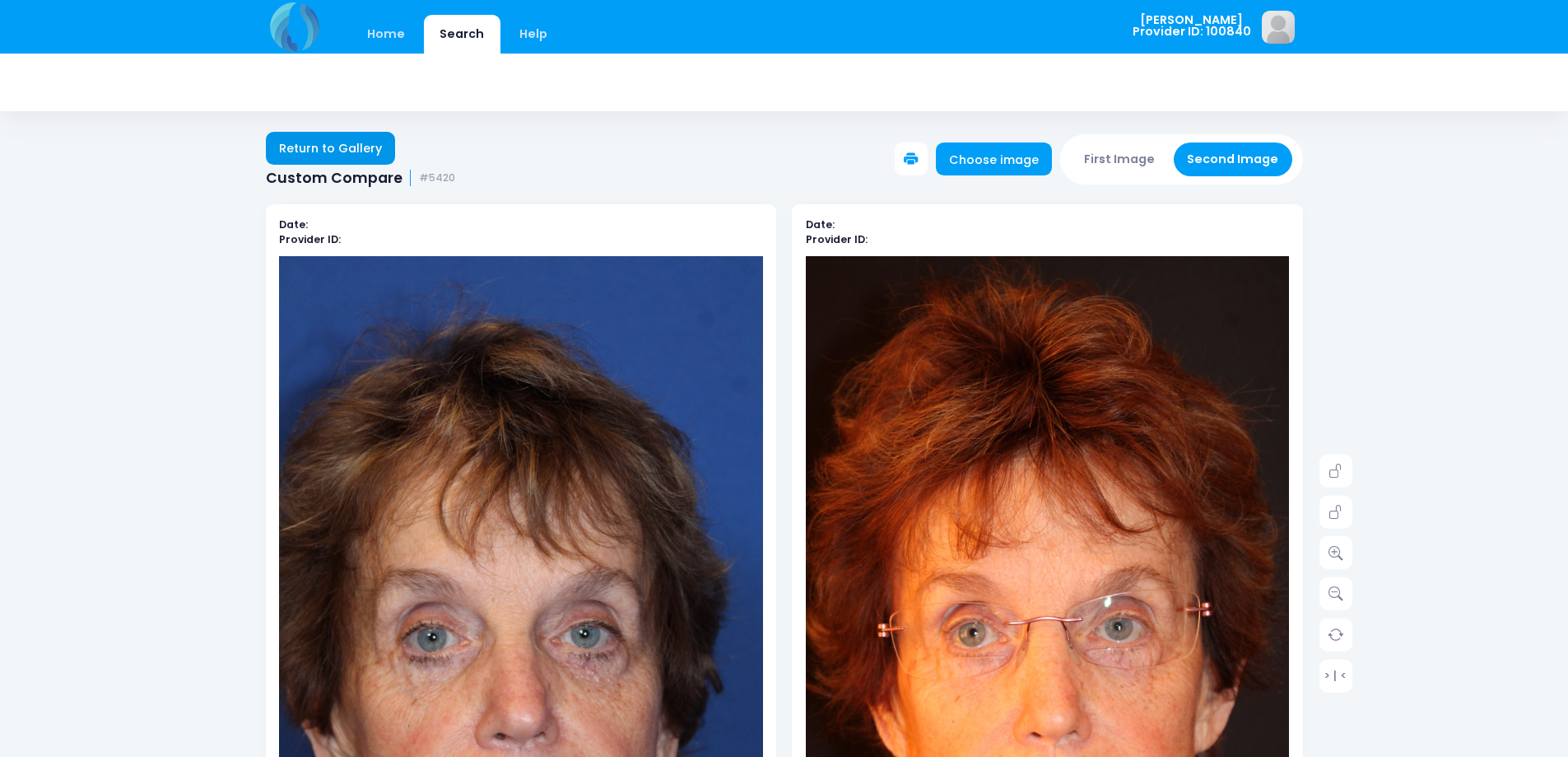
click at [338, 156] on link "Return to Gallery" at bounding box center [331, 148] width 130 height 33
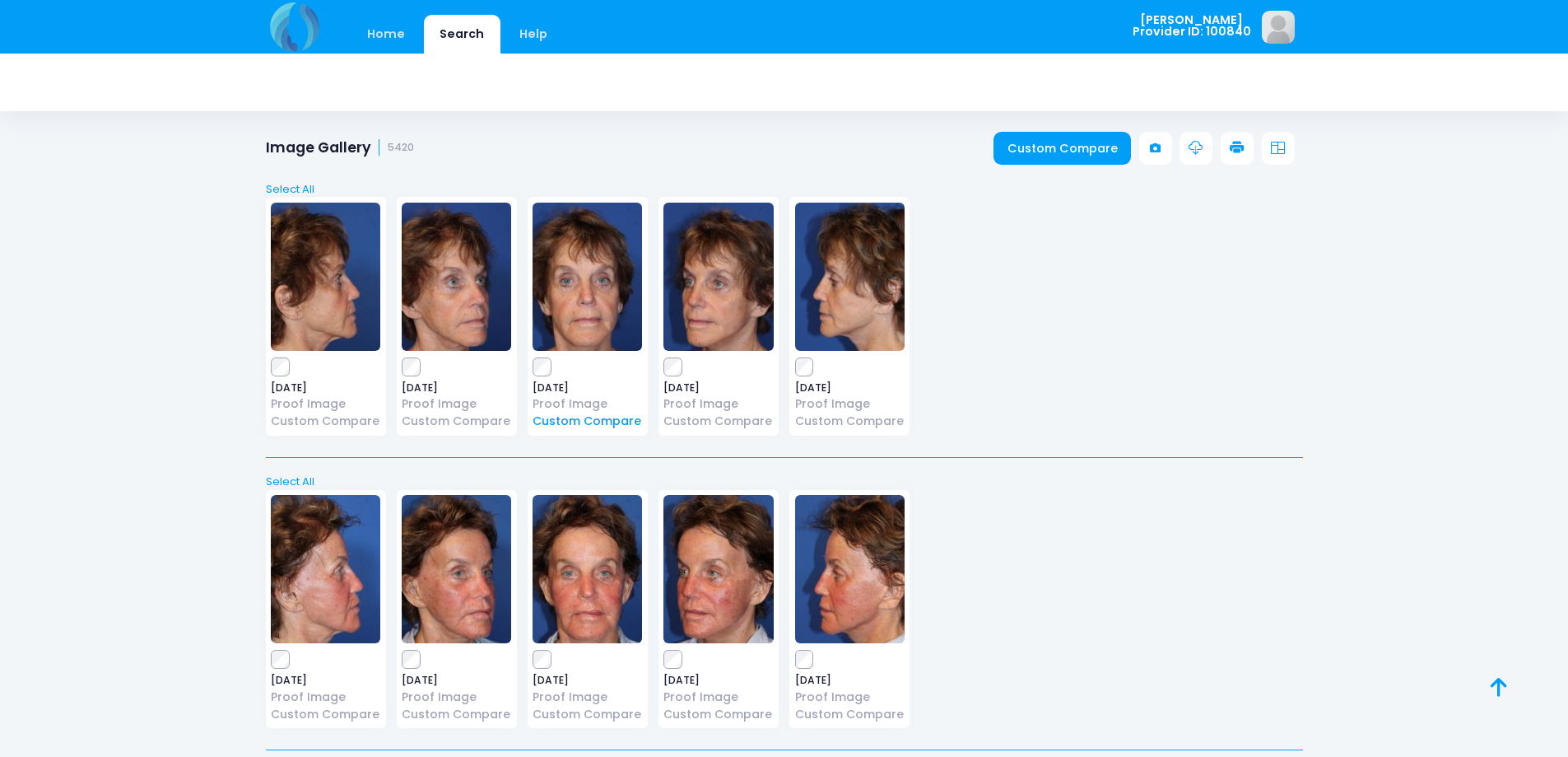
click at [565, 416] on link "Custom Compare" at bounding box center [587, 421] width 110 height 17
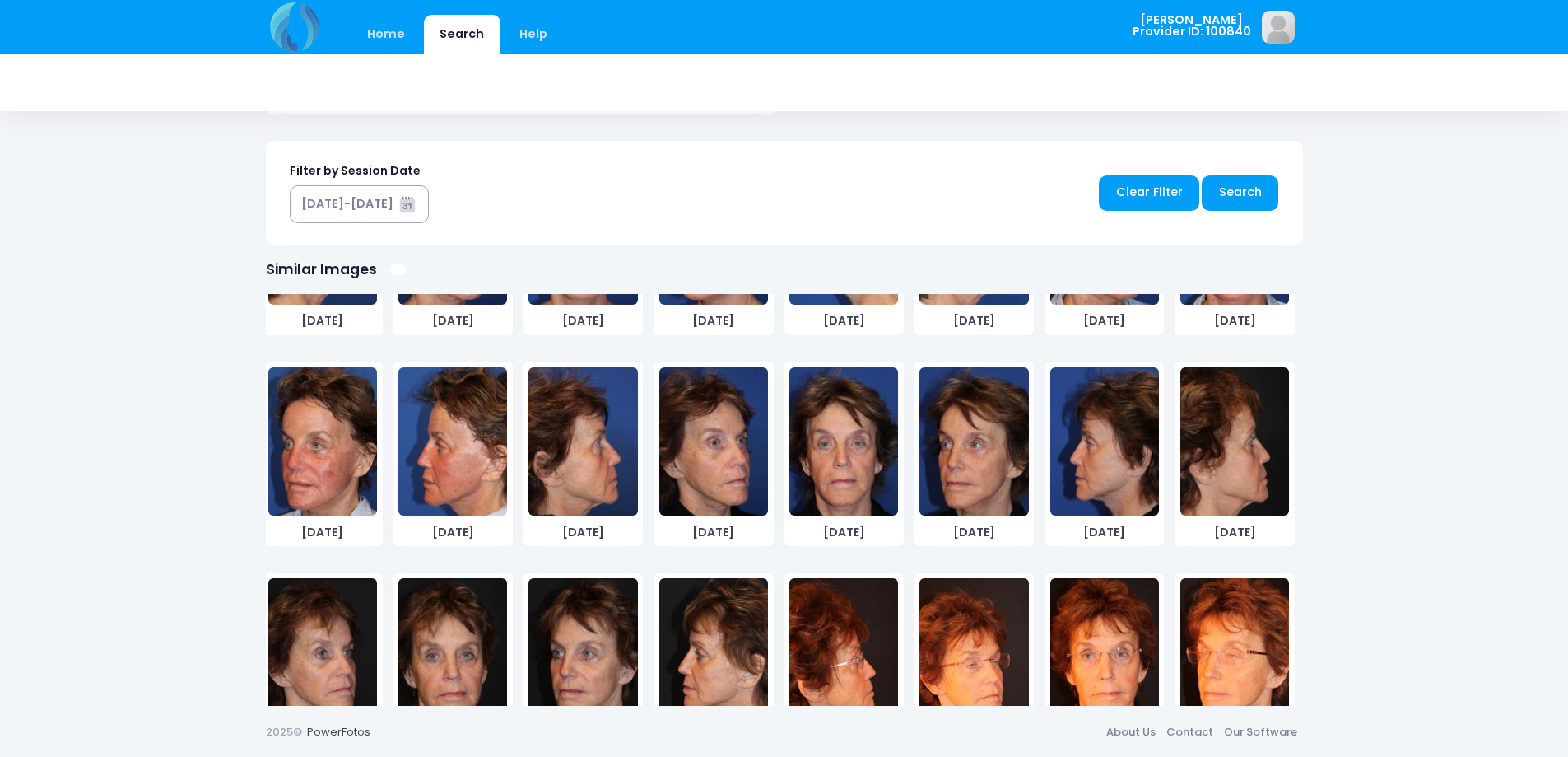
scroll to position [247, 0]
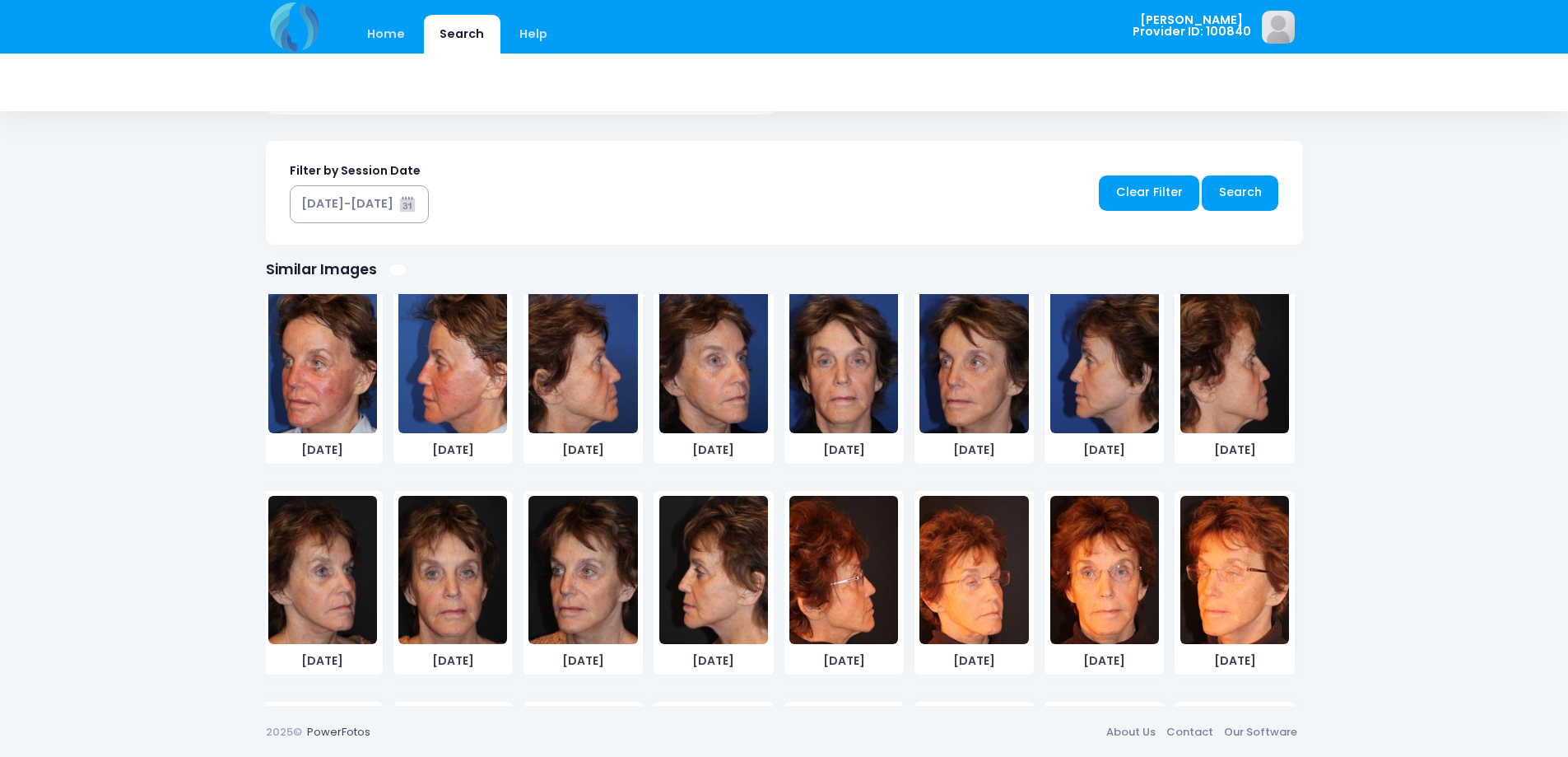
click at [478, 616] on img at bounding box center [453, 570] width 109 height 148
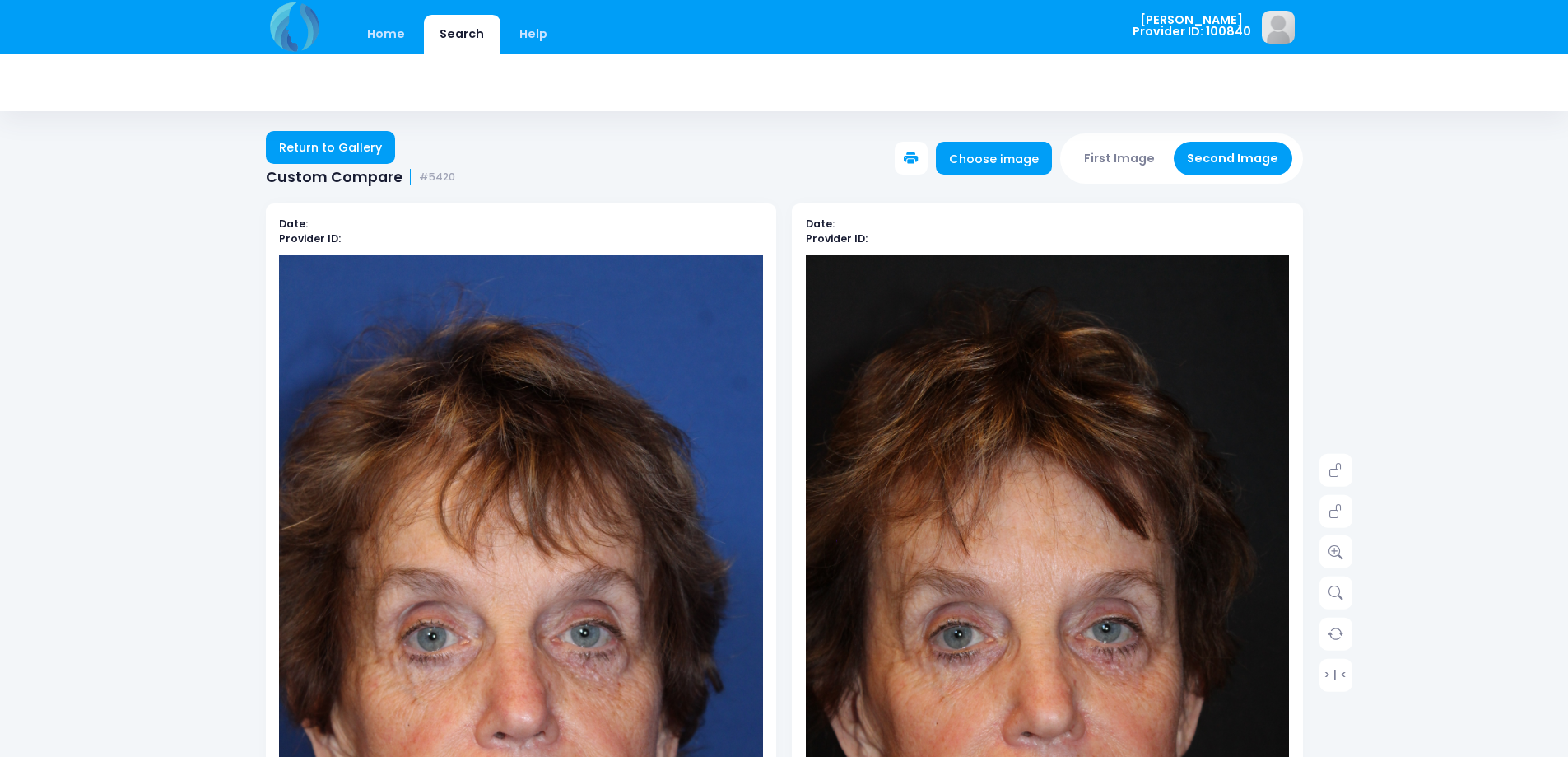
scroll to position [0, 0]
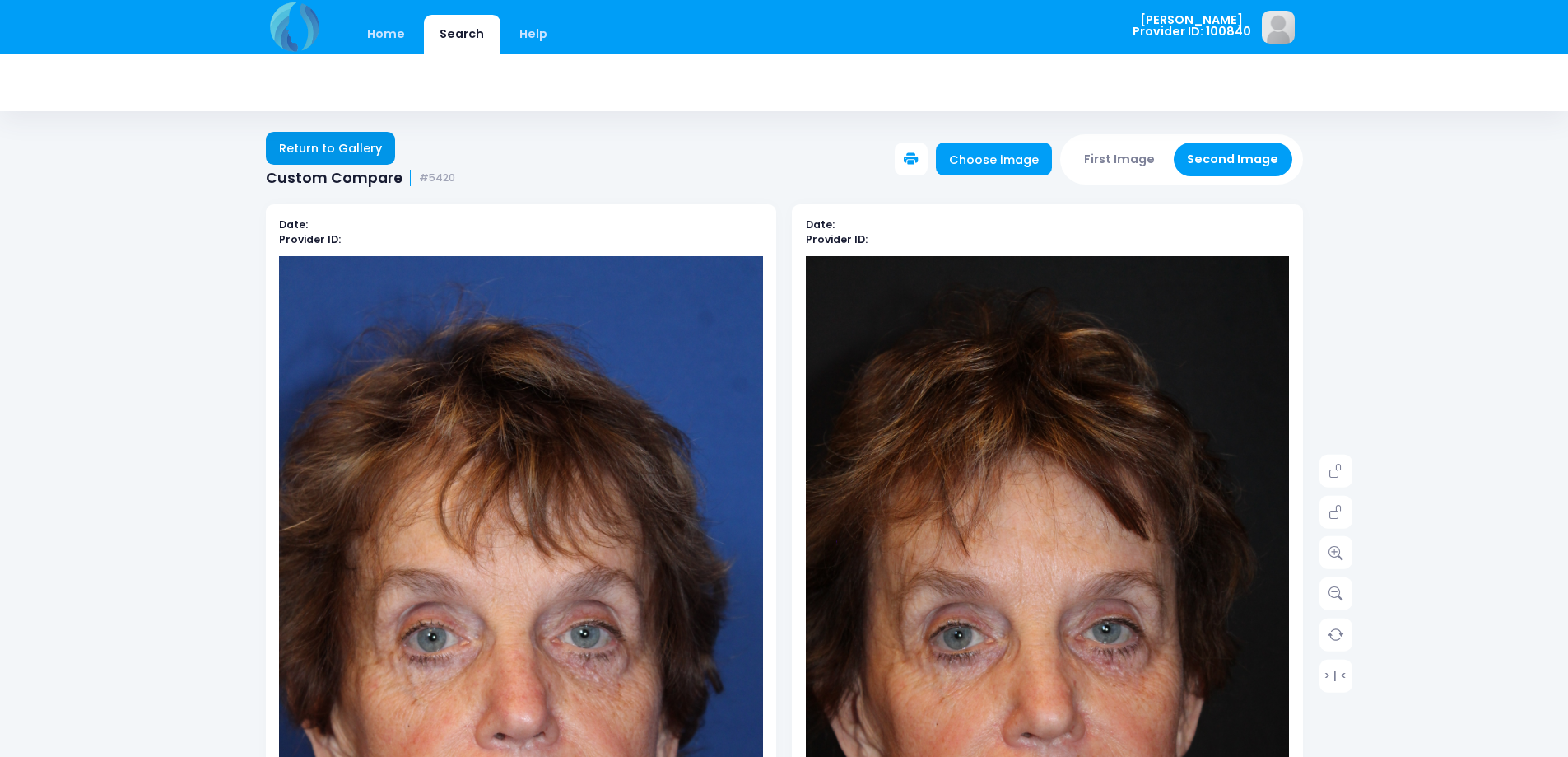
click at [306, 141] on link "Return to Gallery" at bounding box center [331, 148] width 130 height 33
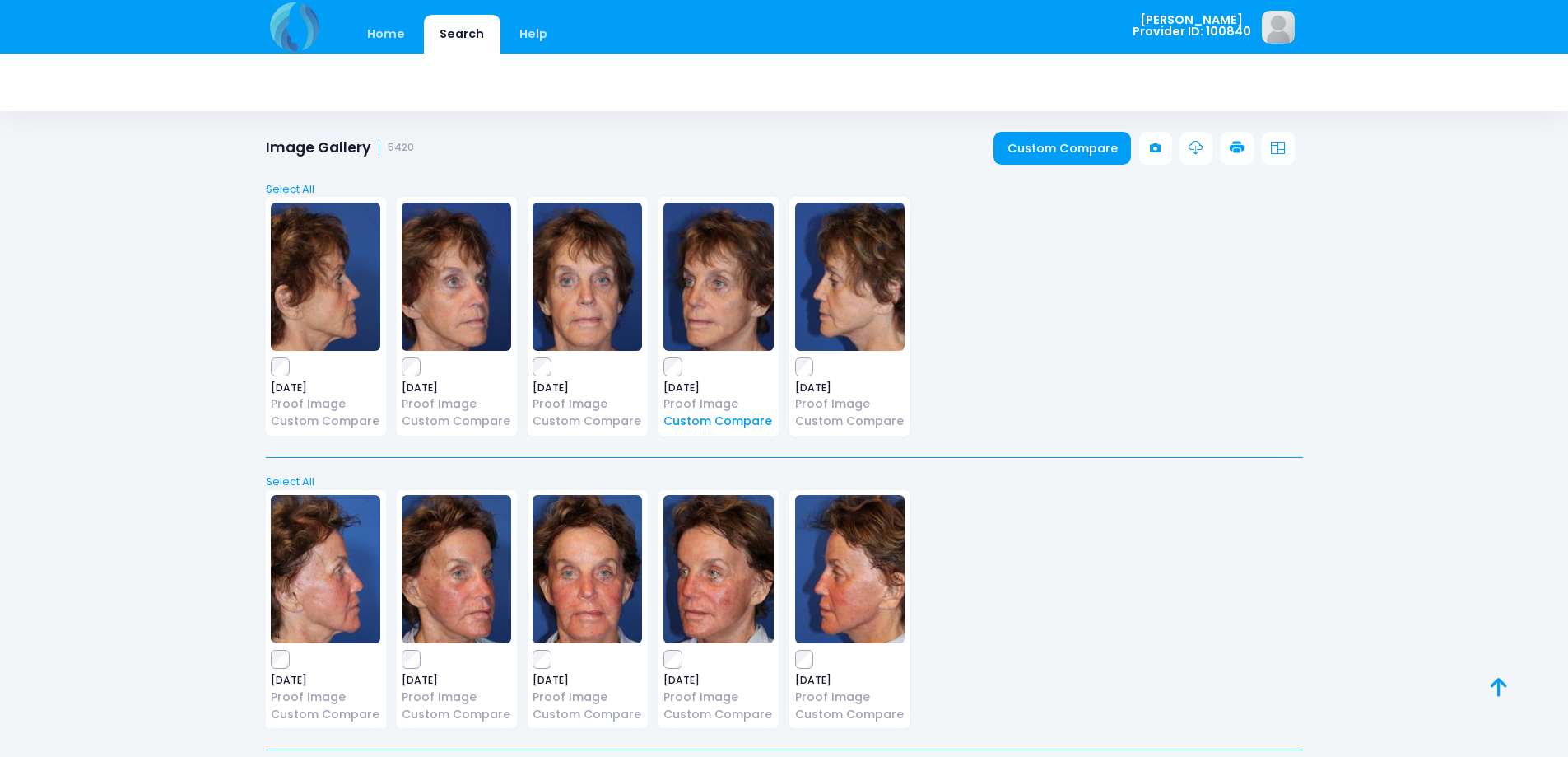
click at [735, 420] on link "Custom Compare" at bounding box center [718, 421] width 110 height 17
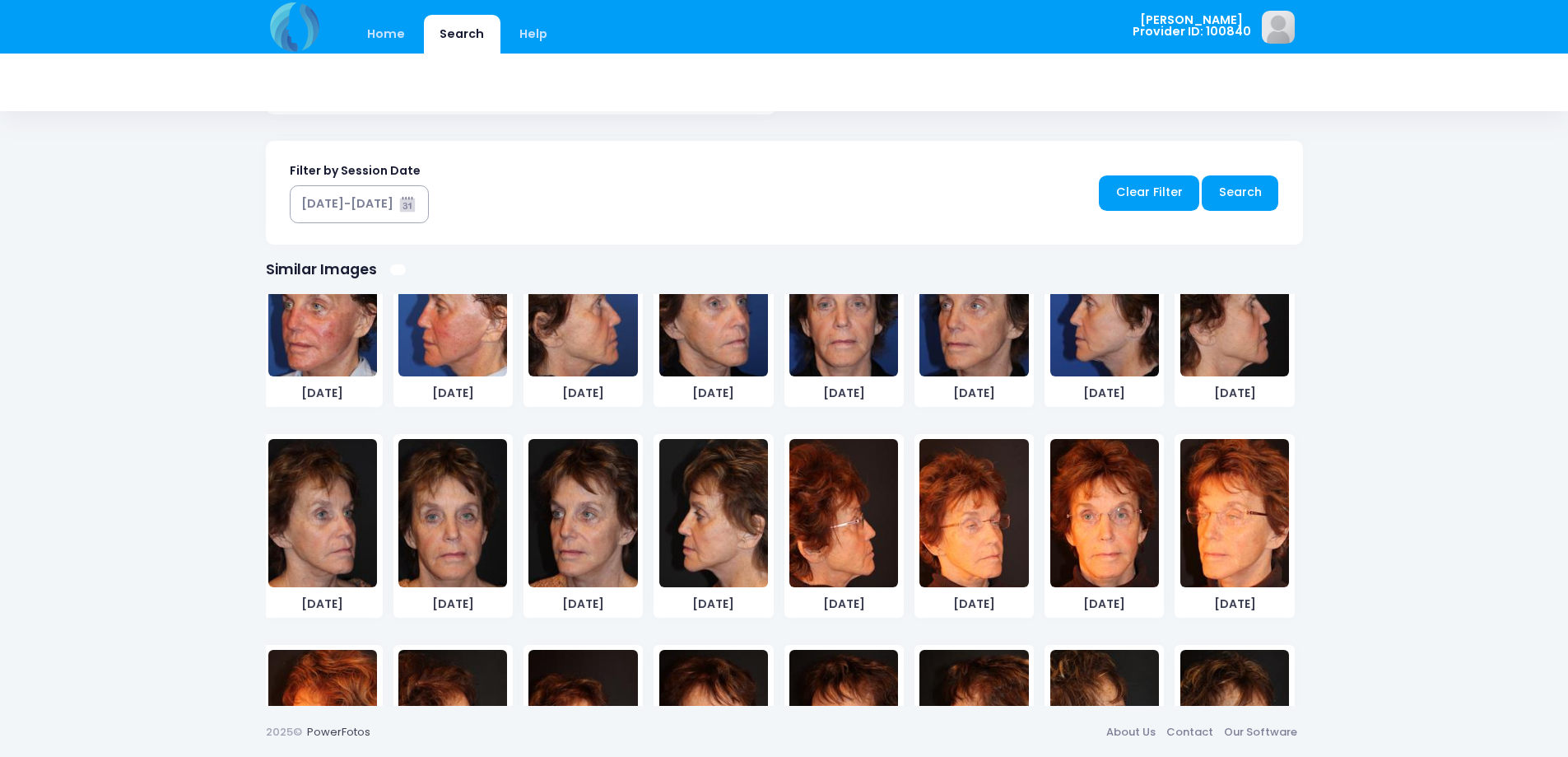
scroll to position [329, 0]
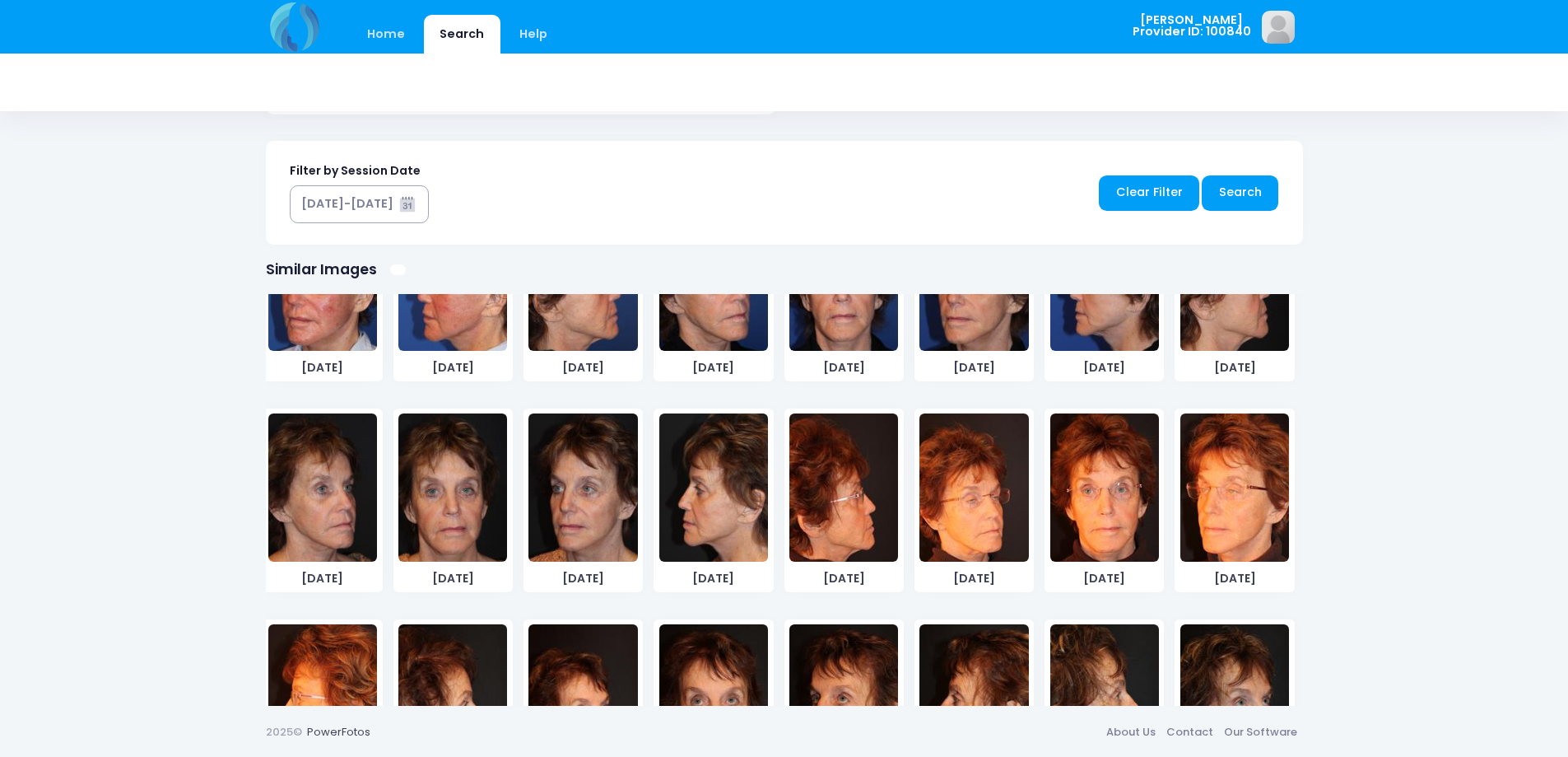
click at [1204, 515] on img at bounding box center [1235, 487] width 109 height 148
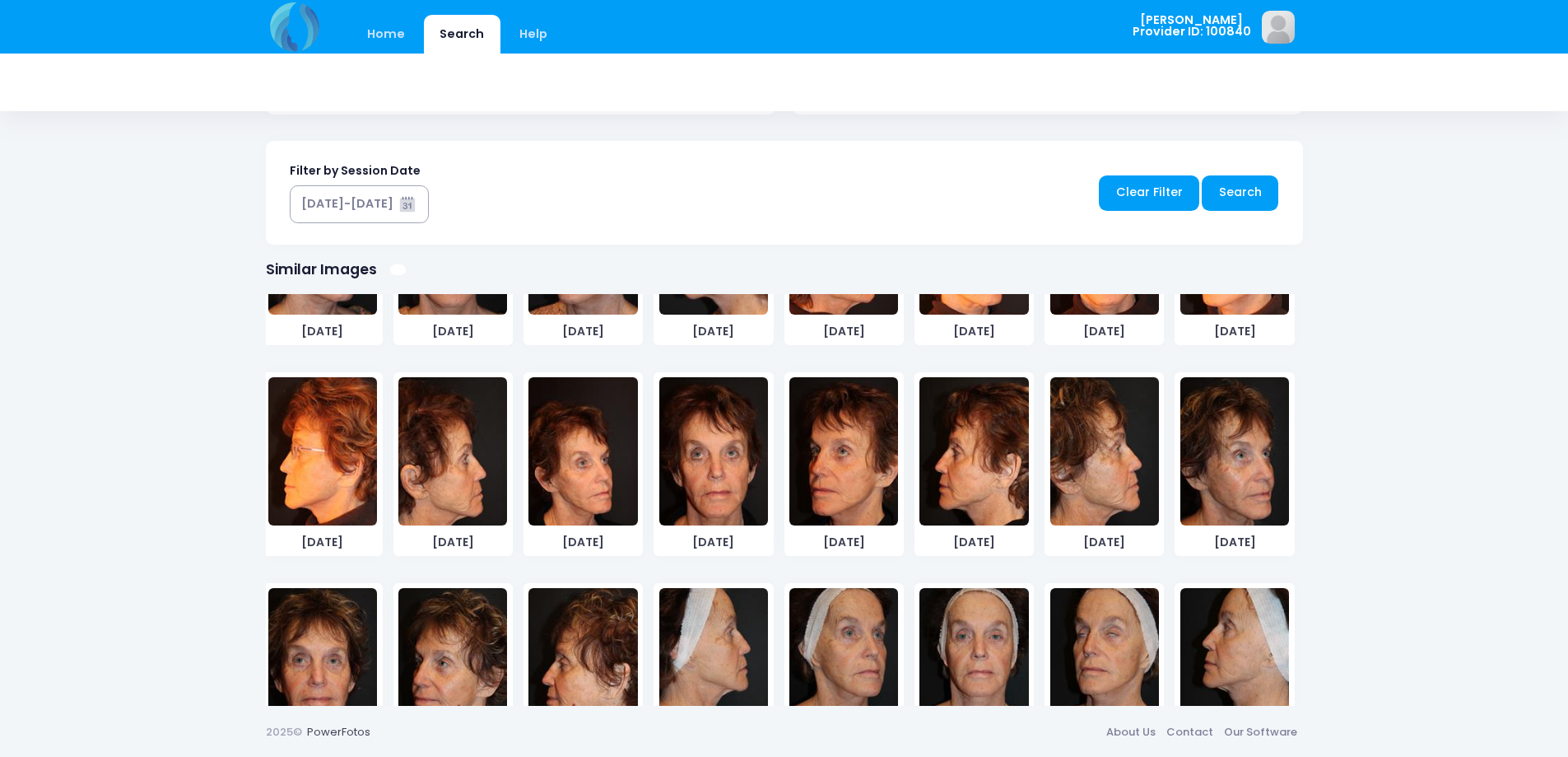
scroll to position [494, 0]
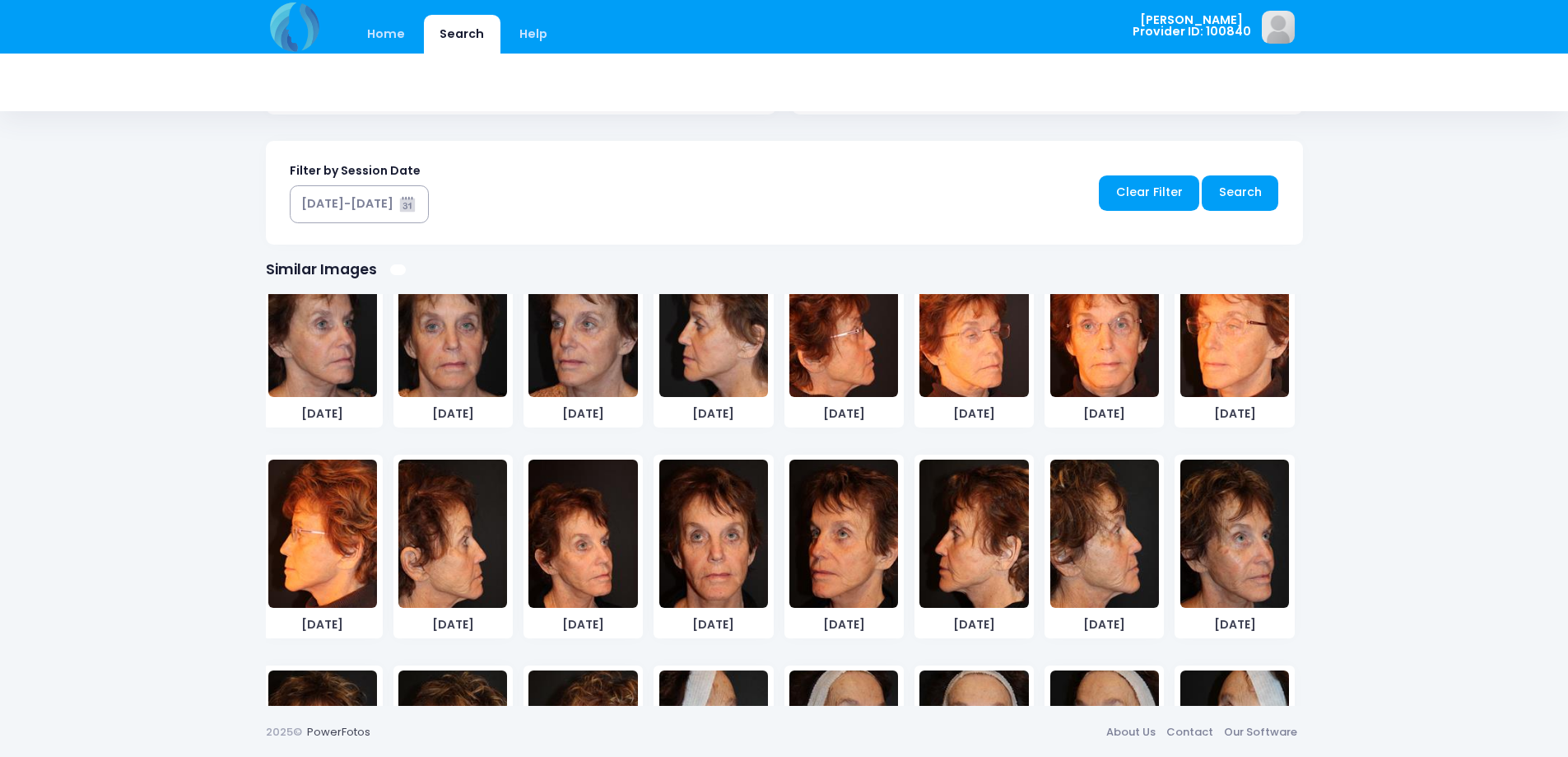
click at [855, 555] on img at bounding box center [843, 533] width 109 height 148
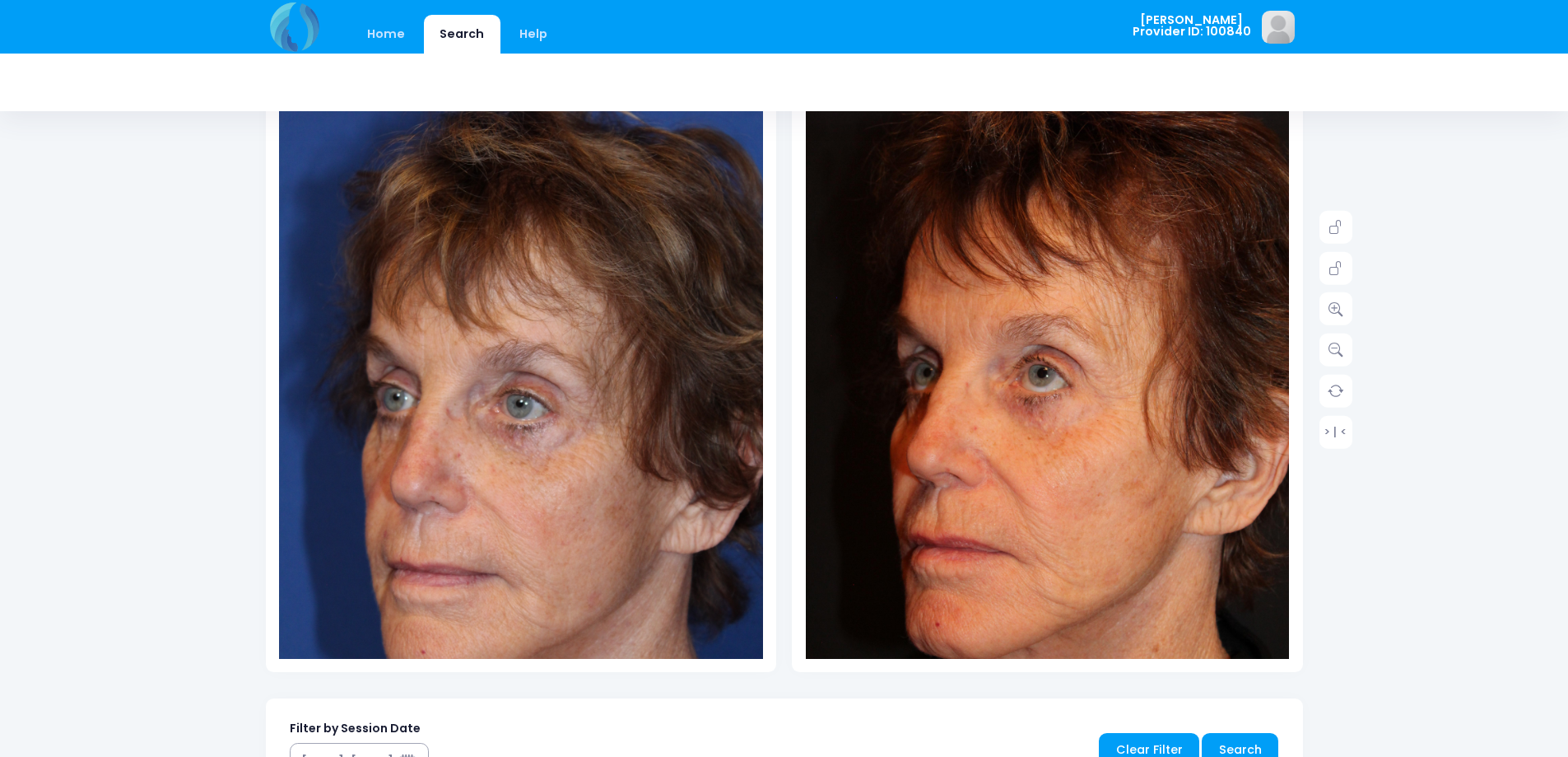
scroll to position [239, 0]
